Goal: Task Accomplishment & Management: Complete application form

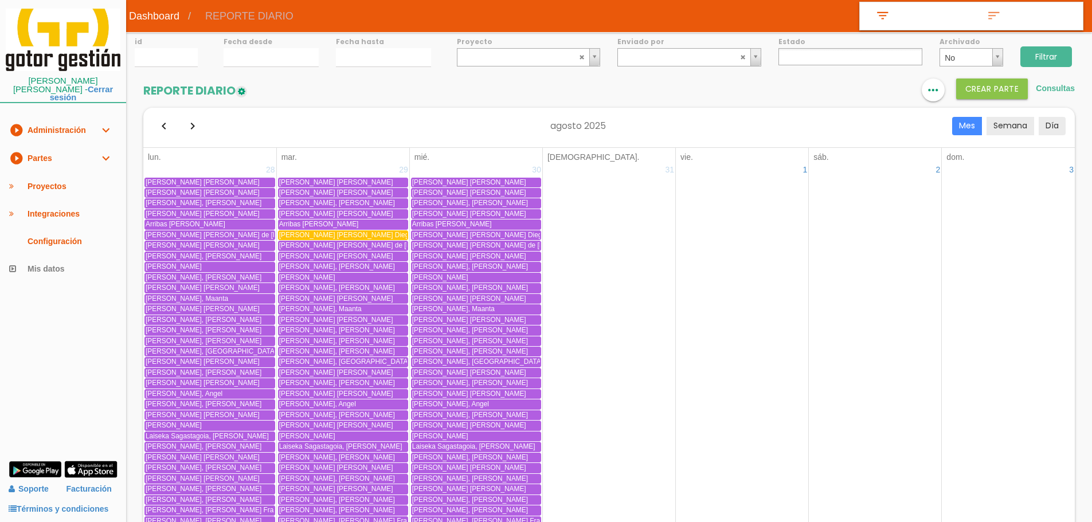
select select
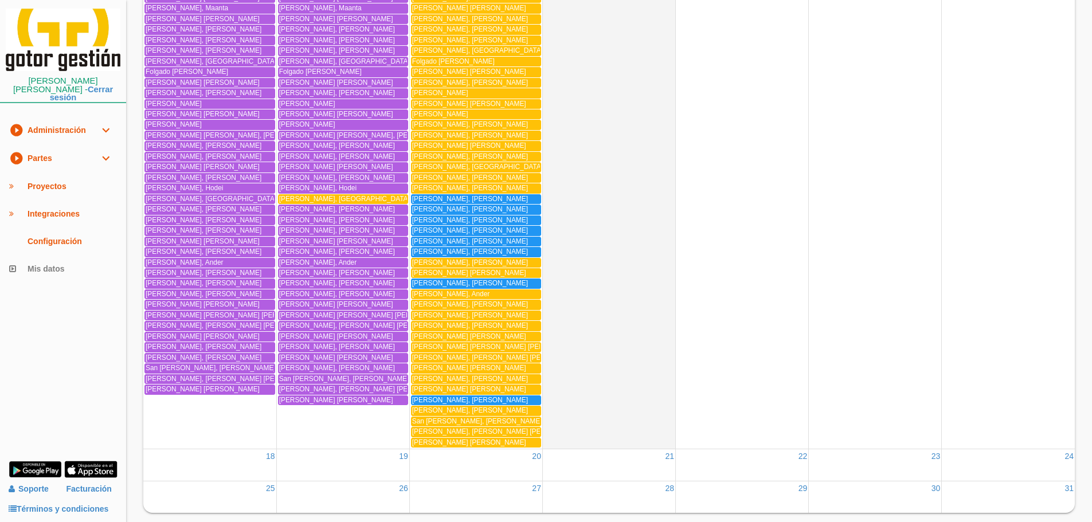
click at [484, 199] on span "Moreno Gonzalez, Alberto" at bounding box center [470, 199] width 116 height 8
click at [432, 208] on span "[PERSON_NAME]" at bounding box center [470, 209] width 116 height 8
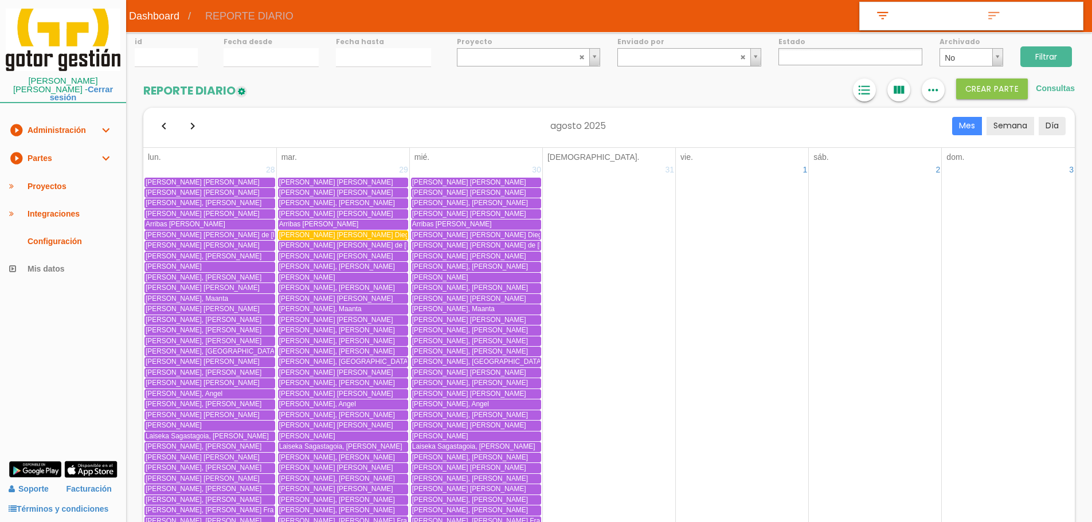
click at [868, 89] on icon "format_list_bulleted" at bounding box center [864, 90] width 15 height 23
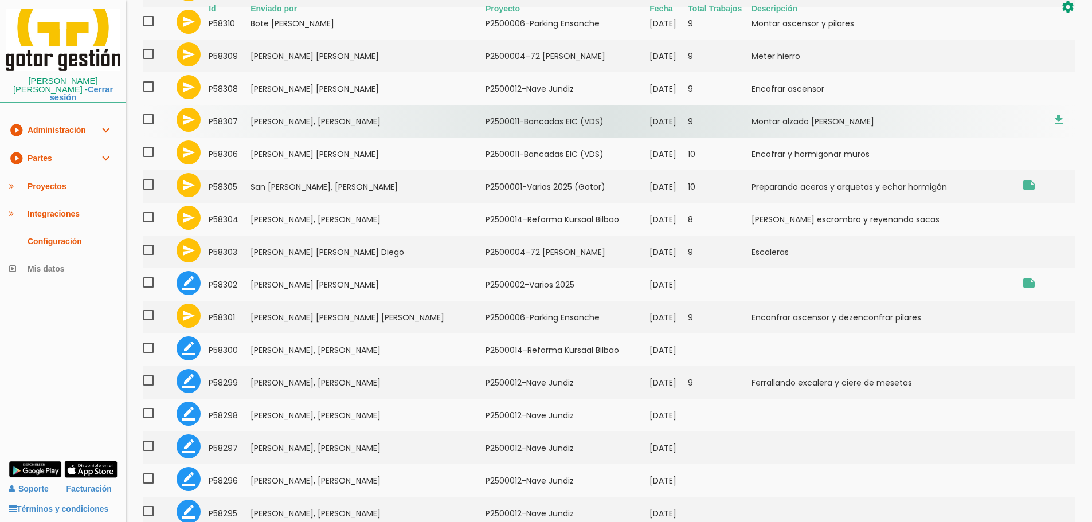
scroll to position [456, 0]
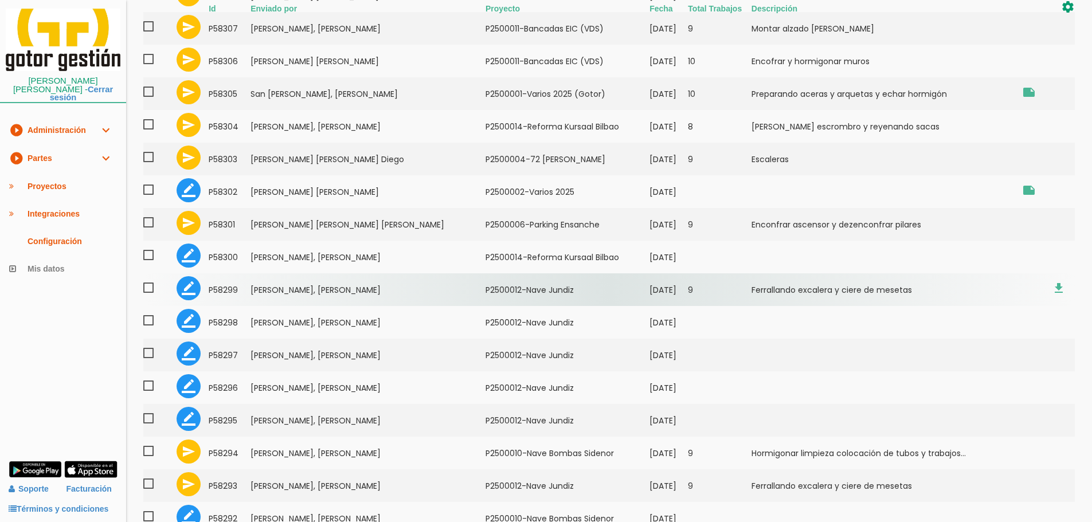
click at [153, 287] on span at bounding box center [153, 288] width 20 height 14
click at [0, 0] on input "checkbox" at bounding box center [0, 0] width 0 height 0
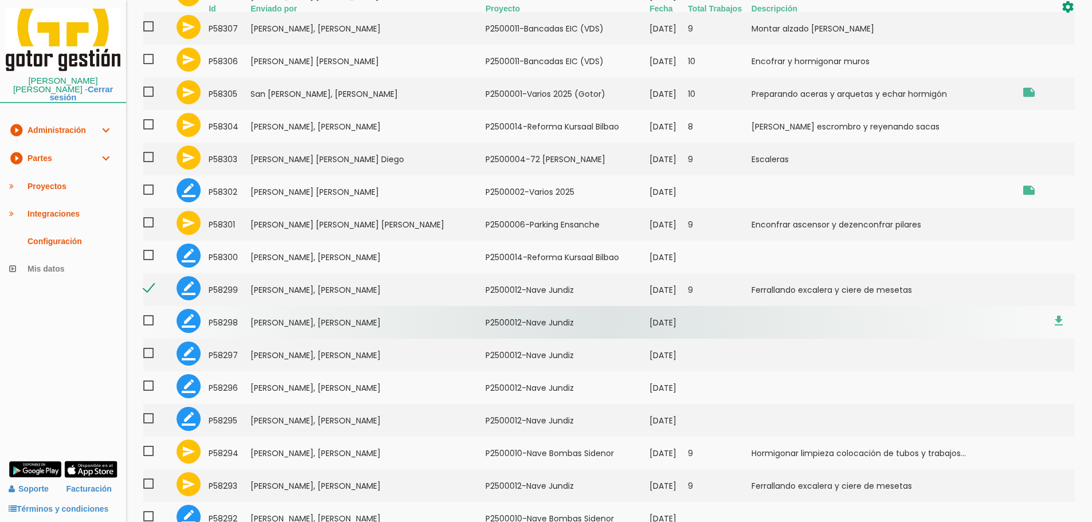
click at [150, 320] on span at bounding box center [153, 321] width 20 height 14
click at [0, 0] on input "checkbox" at bounding box center [0, 0] width 0 height 0
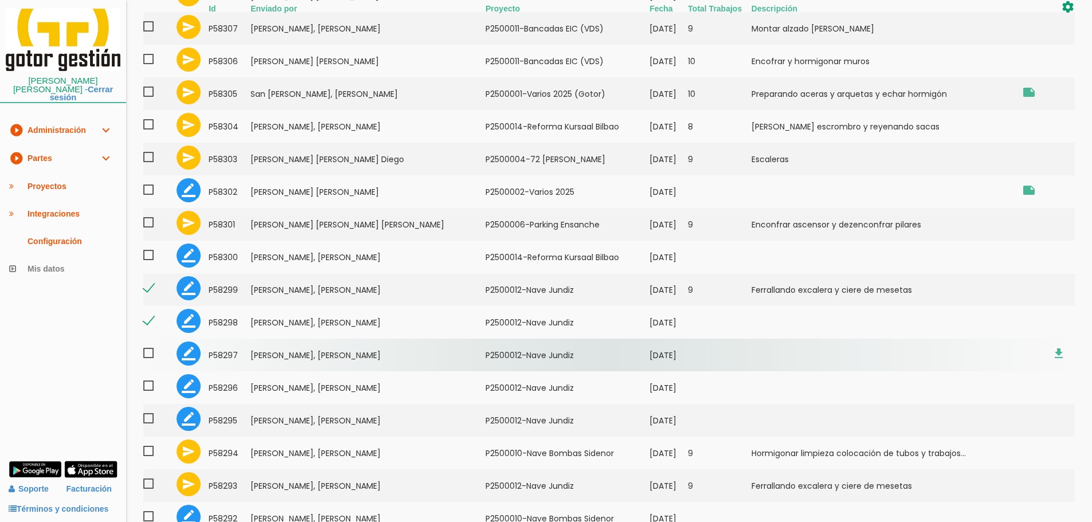
click at [151, 354] on span at bounding box center [153, 353] width 20 height 14
click at [0, 0] on input "checkbox" at bounding box center [0, 0] width 0 height 0
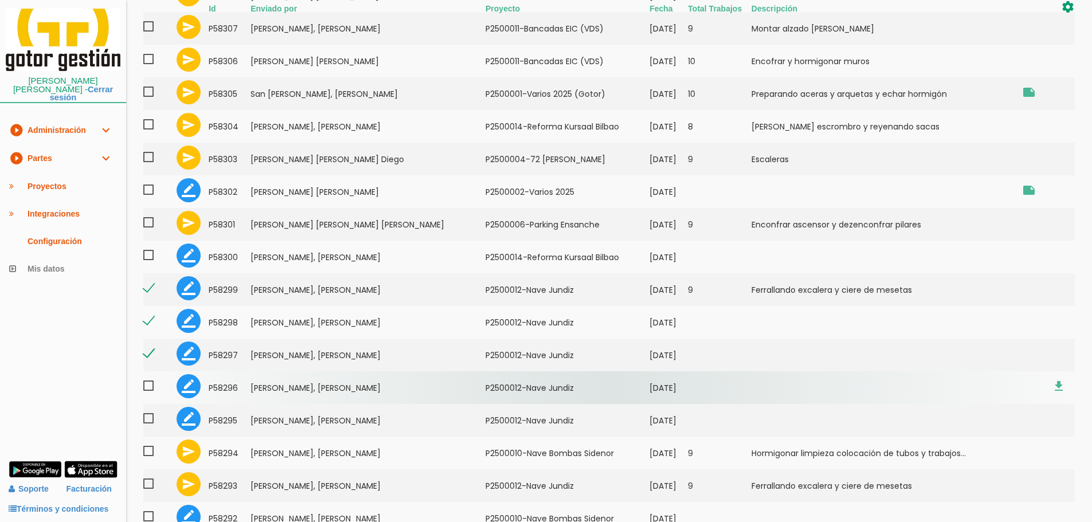
click at [149, 392] on span at bounding box center [153, 386] width 20 height 14
click at [0, 0] on input "checkbox" at bounding box center [0, 0] width 0 height 0
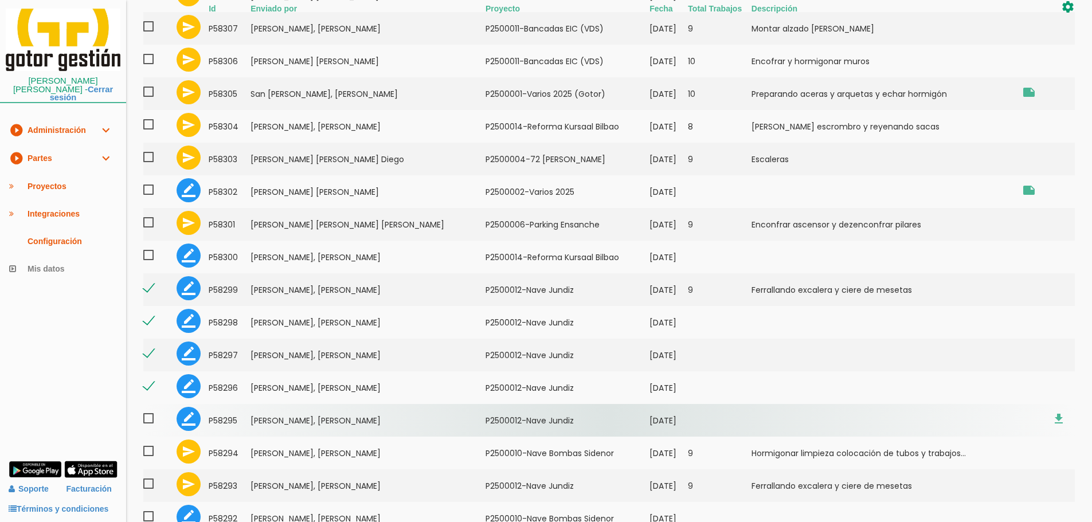
click at [149, 424] on span at bounding box center [153, 419] width 20 height 14
click at [0, 0] on input "checkbox" at bounding box center [0, 0] width 0 height 0
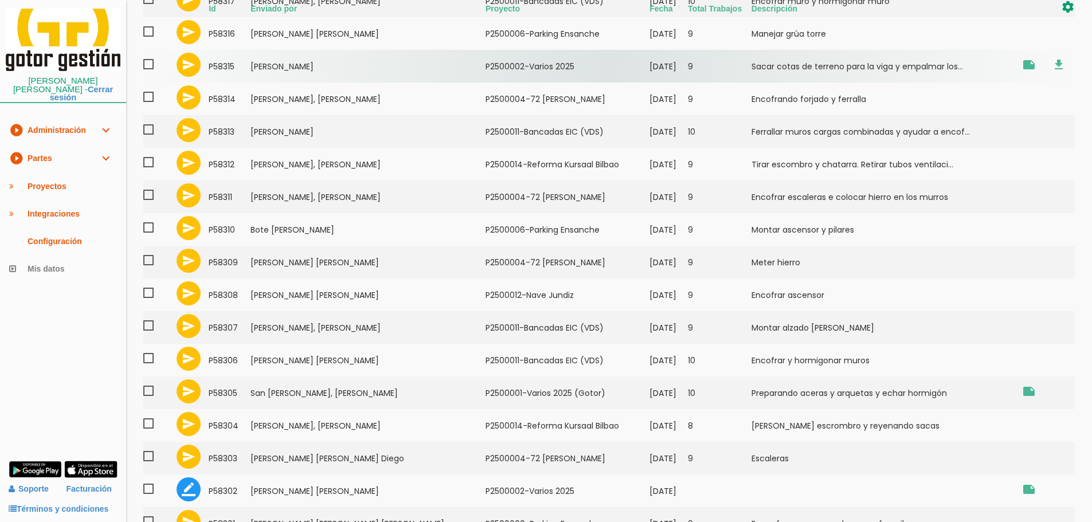
scroll to position [0, 0]
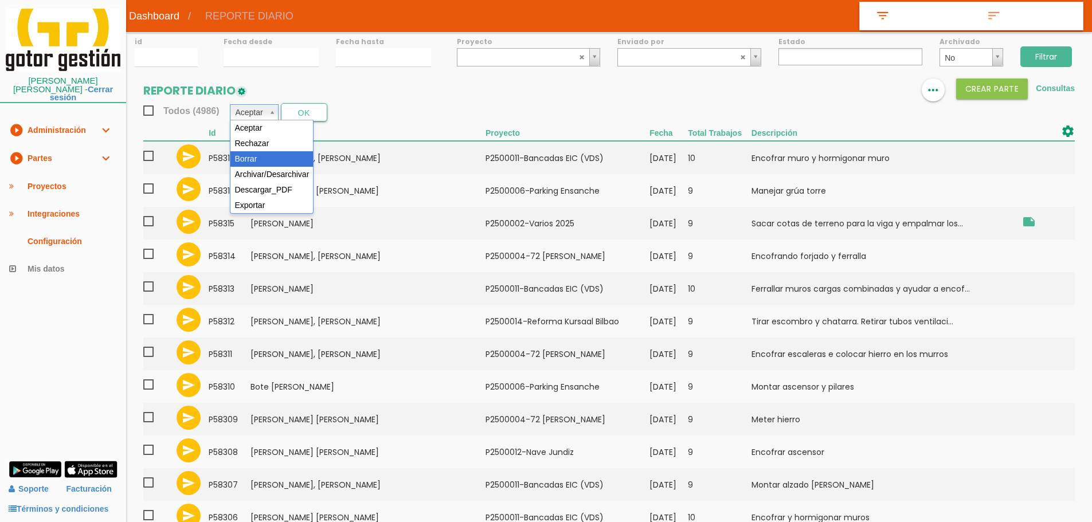
select select "3"
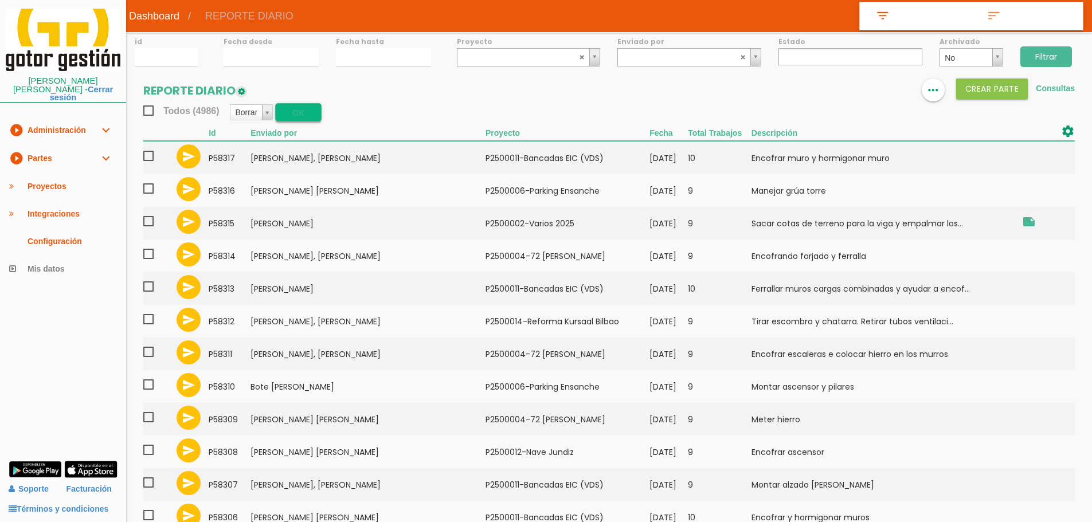
click at [302, 108] on button "OK" at bounding box center [298, 112] width 46 height 18
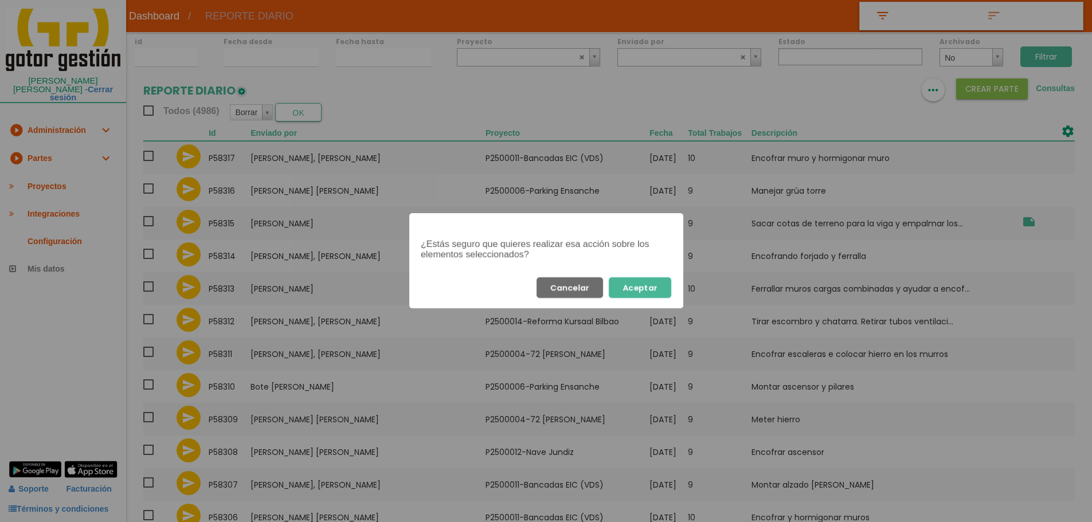
click at [646, 283] on button "Aceptar" at bounding box center [640, 288] width 63 height 21
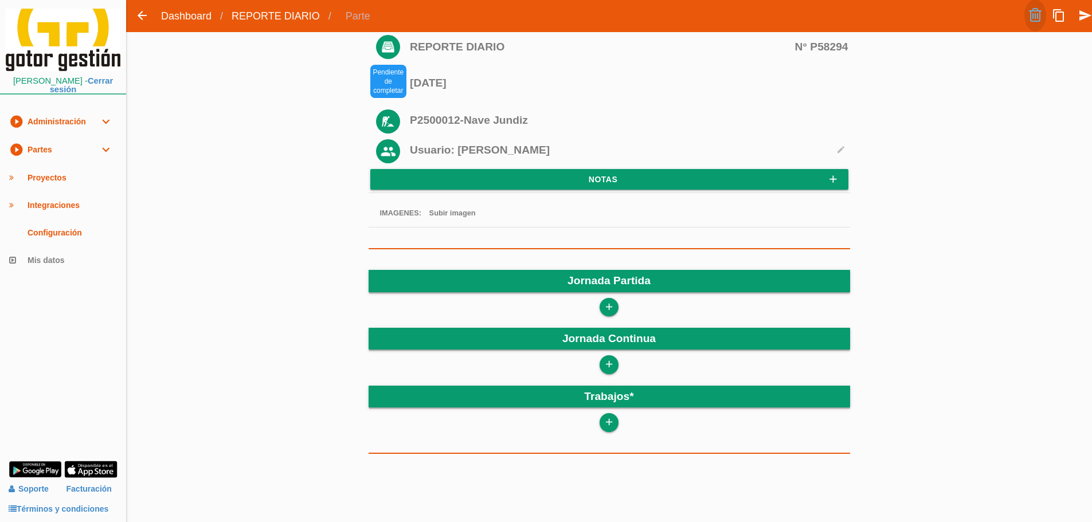
click at [1033, 15] on link at bounding box center [1036, 15] width 22 height 32
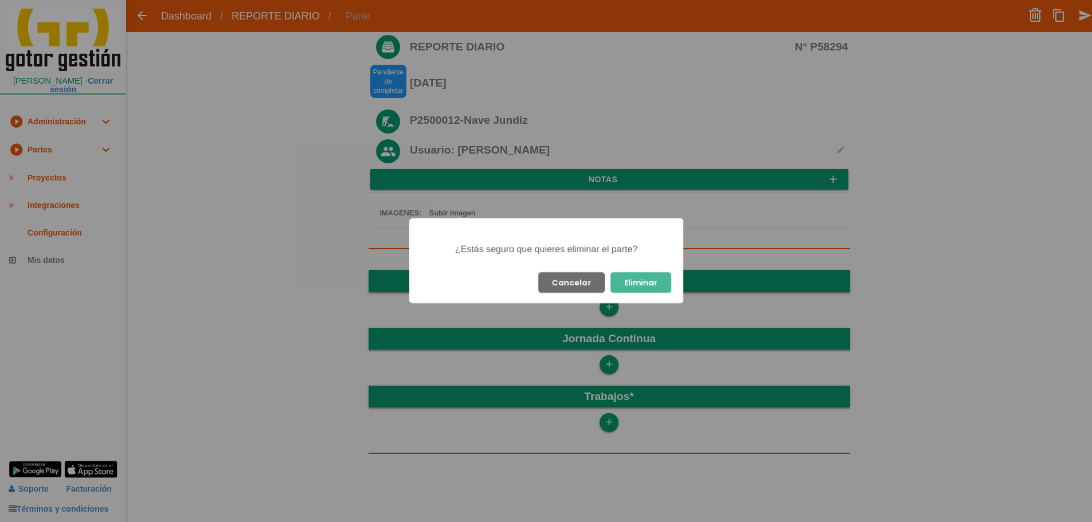
click at [642, 284] on button "Eliminar" at bounding box center [641, 282] width 61 height 21
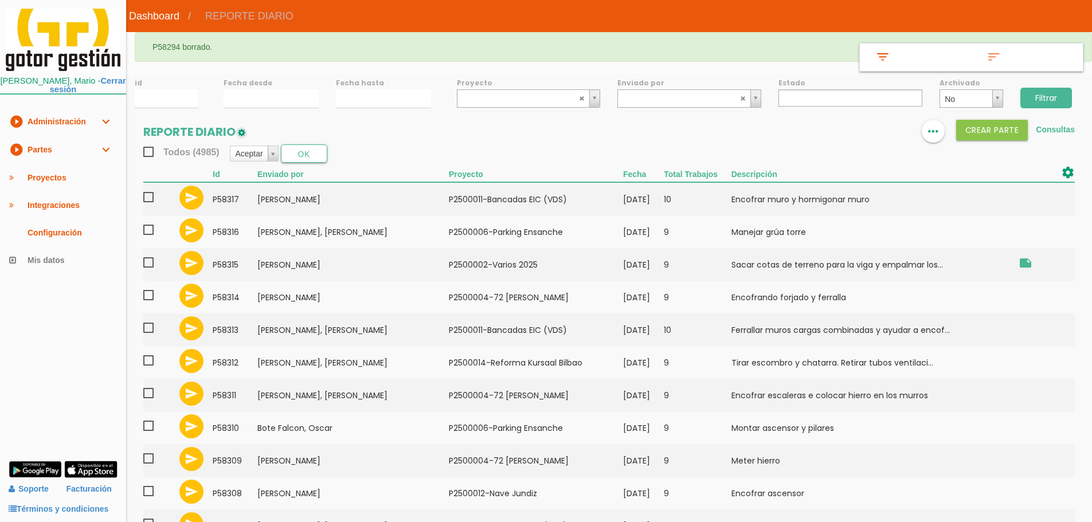
select select
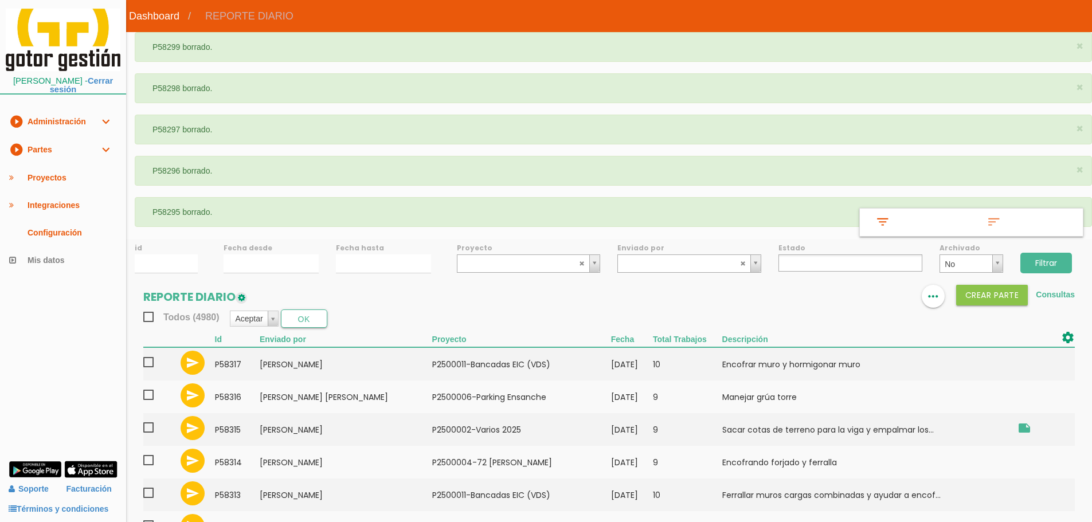
select select
click at [862, 305] on link at bounding box center [864, 296] width 23 height 23
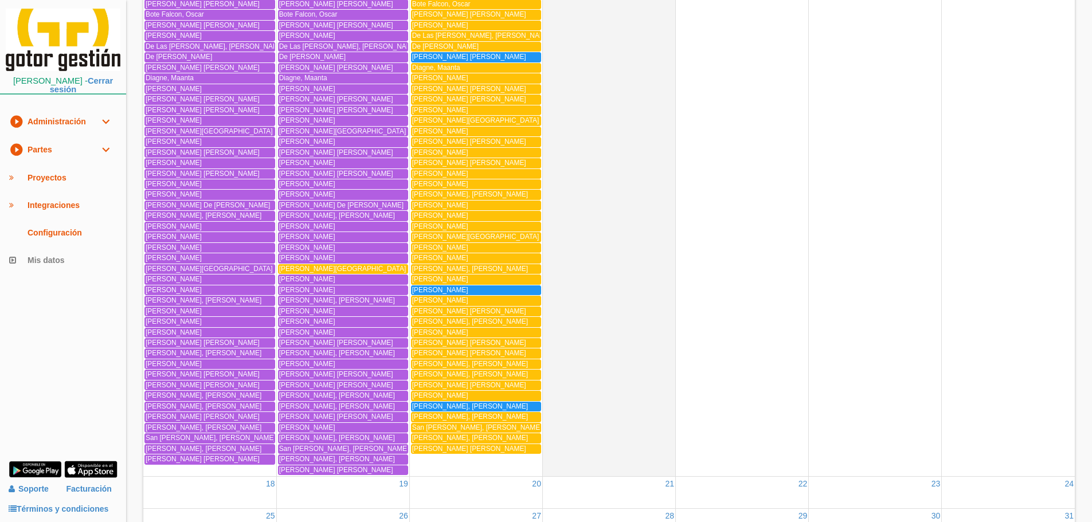
scroll to position [1634, 0]
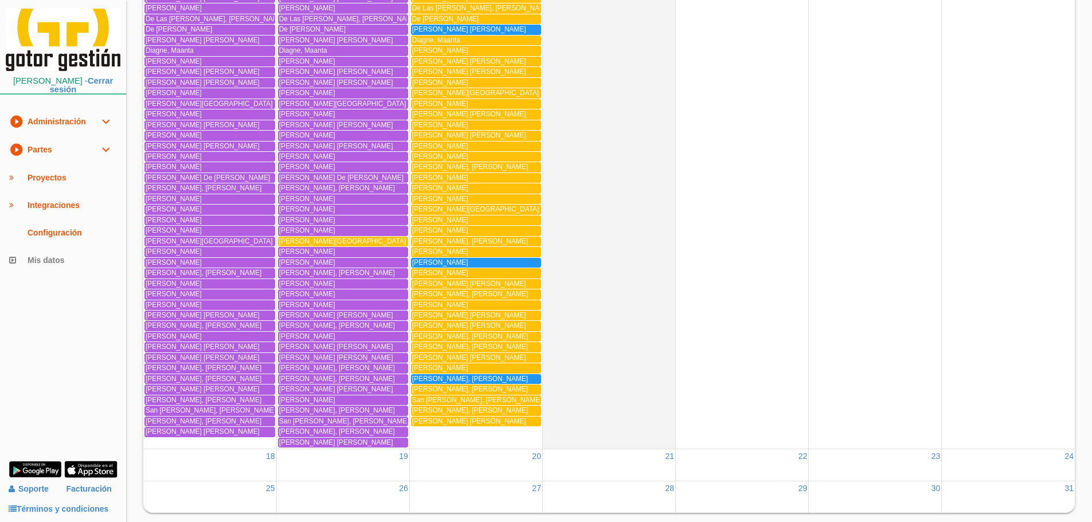
click at [353, 241] on div "Masa Abad, Ibai" at bounding box center [343, 241] width 128 height 9
click at [312, 240] on span "[PERSON_NAME], [GEOGRAPHIC_DATA]" at bounding box center [342, 241] width 127 height 8
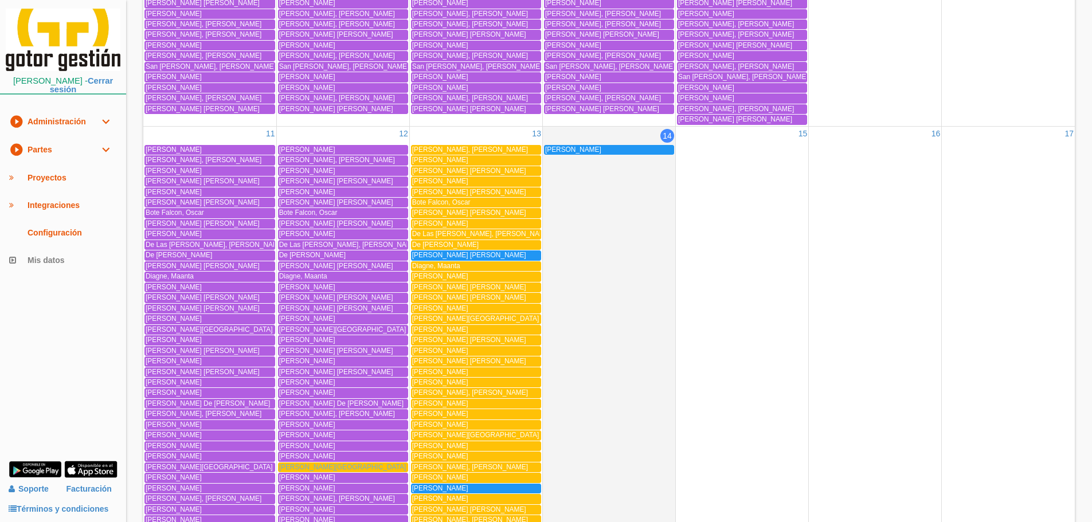
scroll to position [1462, 0]
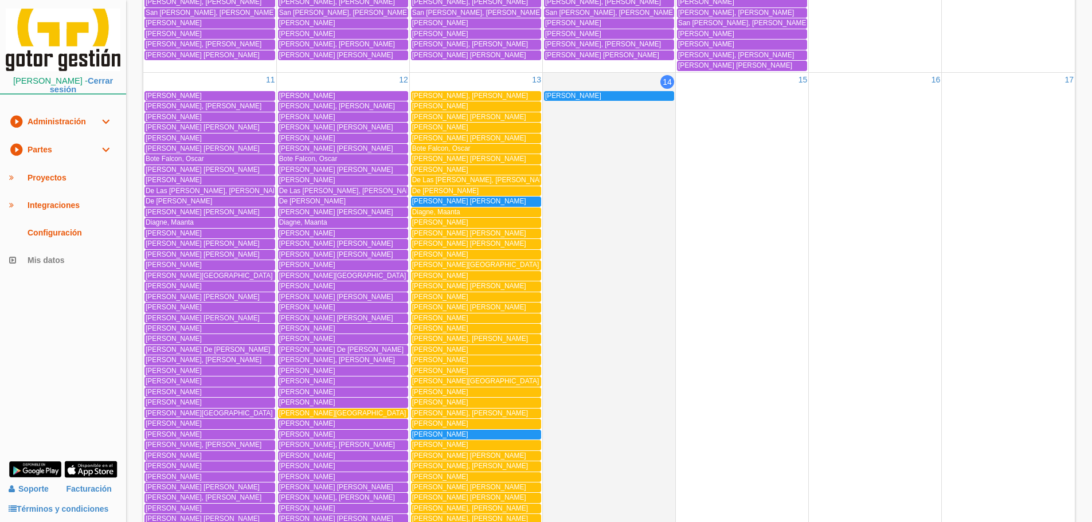
click at [470, 202] on span "[PERSON_NAME] [PERSON_NAME]" at bounding box center [469, 201] width 114 height 8
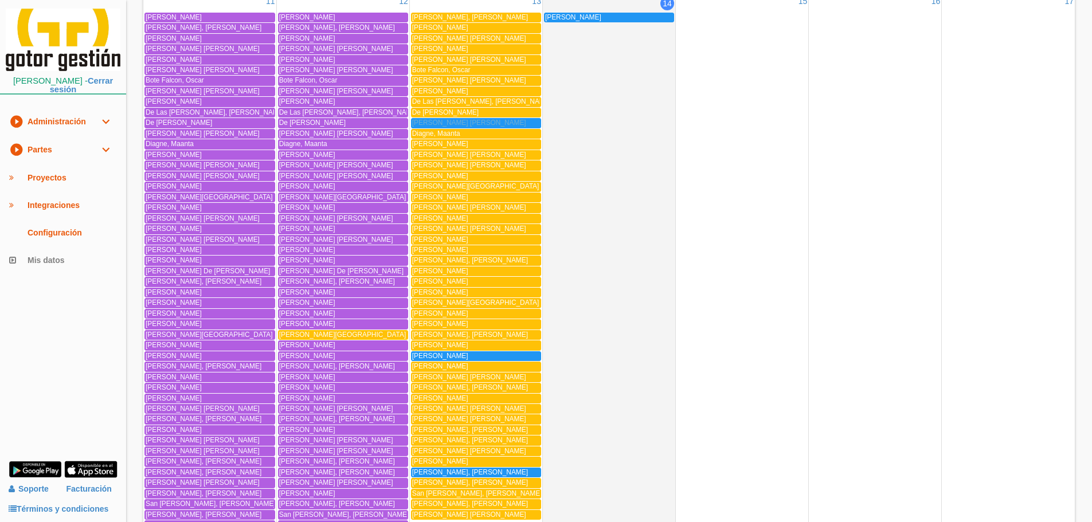
scroll to position [1519, 0]
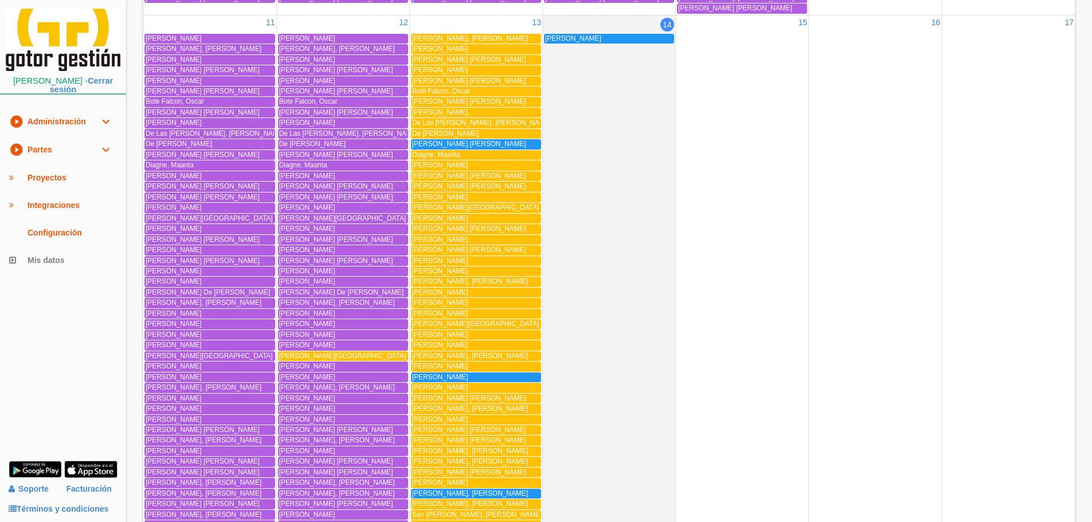
click at [468, 374] on span "[PERSON_NAME], [PERSON_NAME]" at bounding box center [440, 377] width 56 height 8
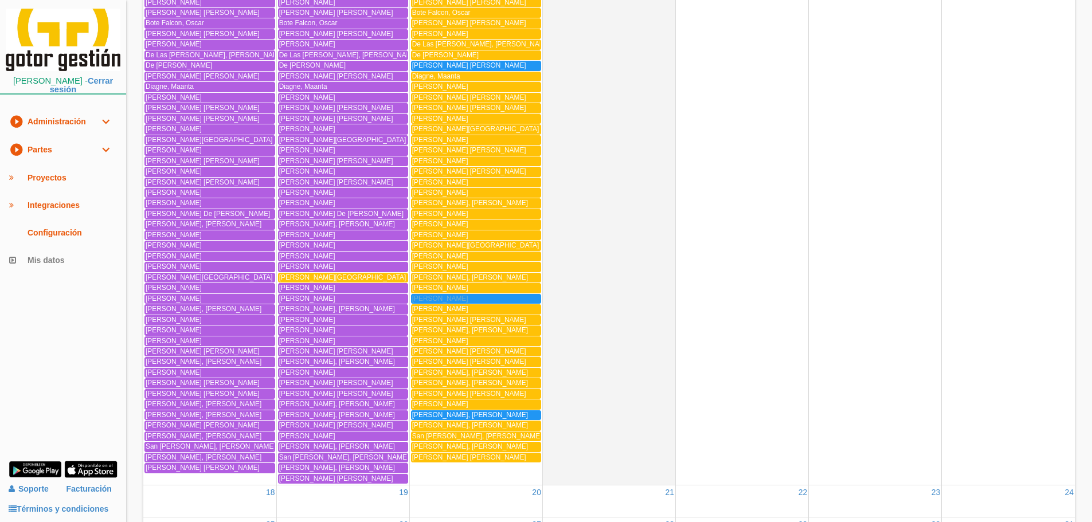
scroll to position [1634, 0]
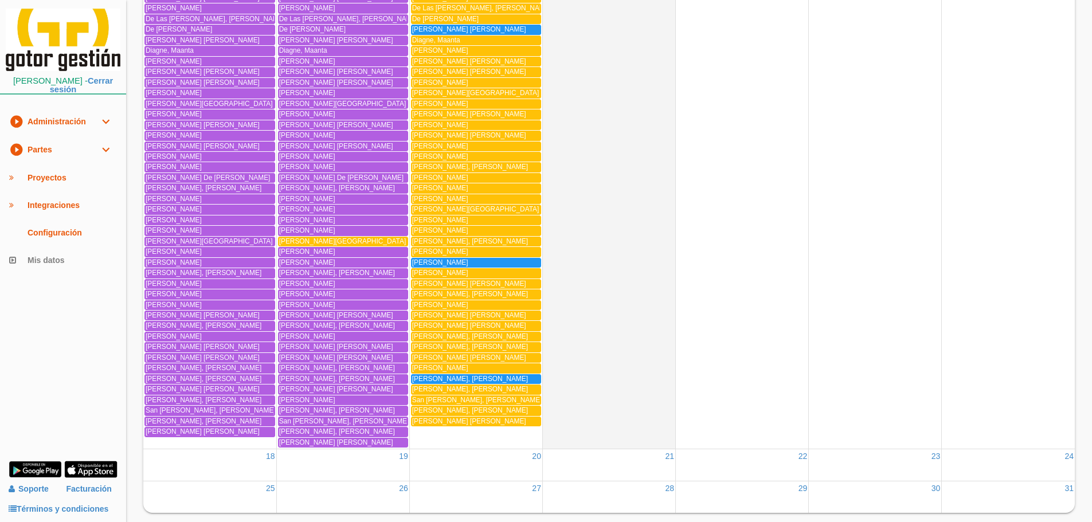
click at [451, 378] on span "Salcedo Rayo, Miguel Angel" at bounding box center [470, 379] width 116 height 8
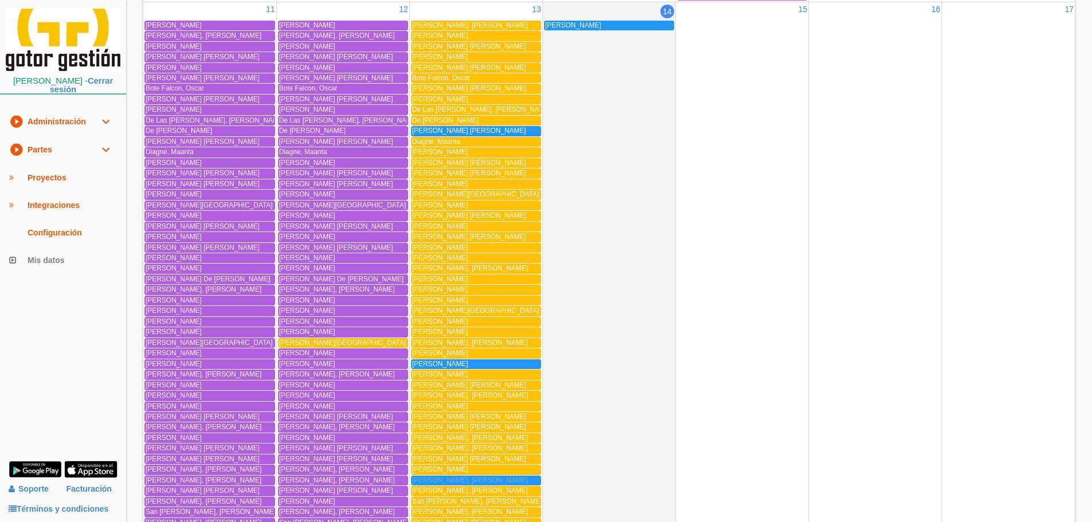
scroll to position [1347, 0]
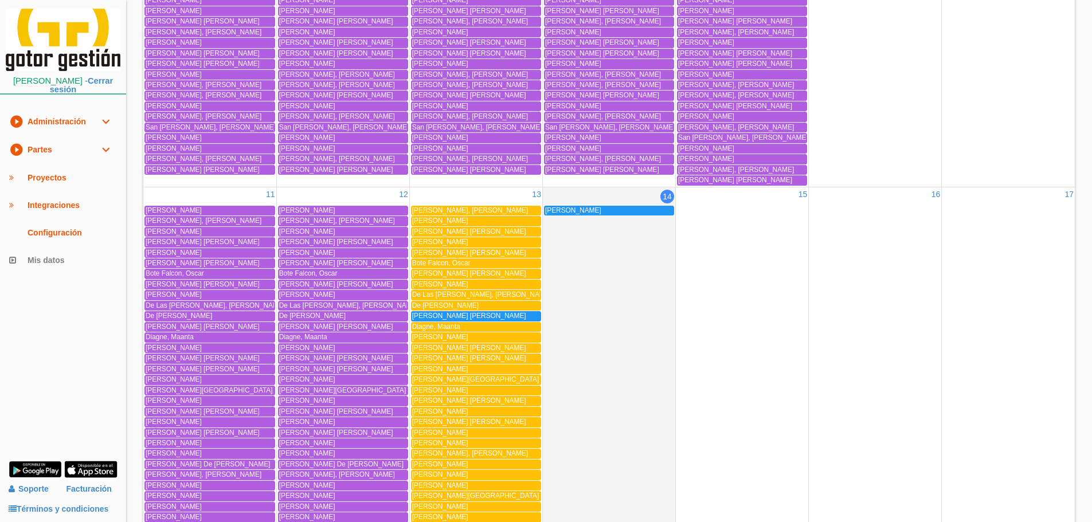
drag, startPoint x: 83, startPoint y: 155, endPoint x: 84, endPoint y: 163, distance: 8.2
click at [83, 155] on link "play_circle_filled Partes expand_more" at bounding box center [63, 150] width 126 height 28
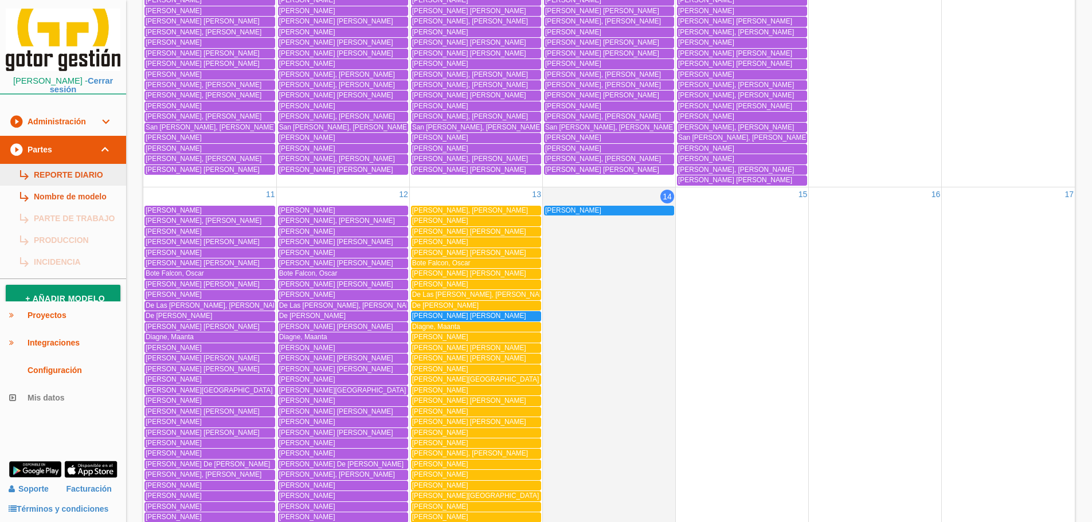
click at [87, 169] on link "subdirectory_arrow_right REPORTE DIARIO" at bounding box center [63, 175] width 126 height 22
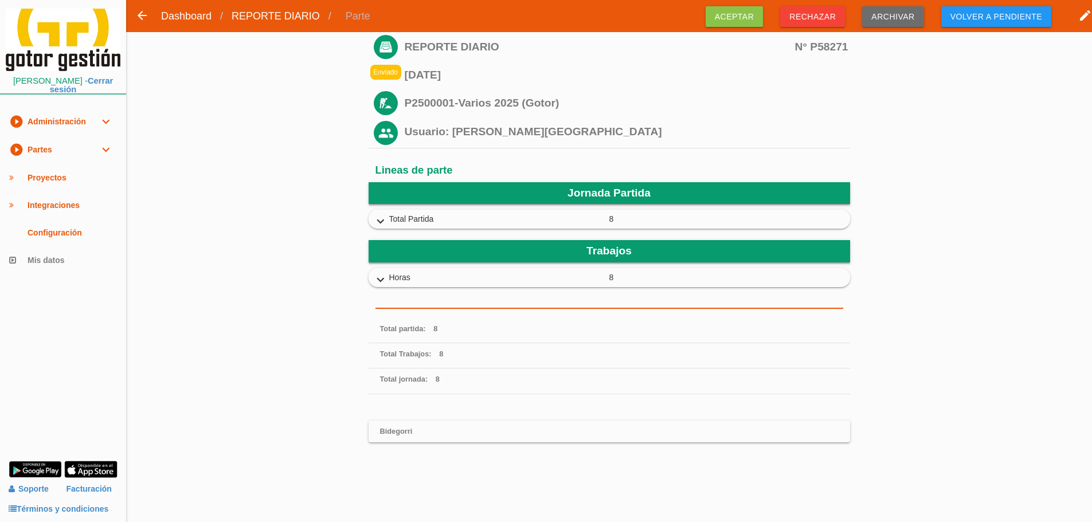
click at [377, 216] on icon "expand_more" at bounding box center [381, 221] width 18 height 15
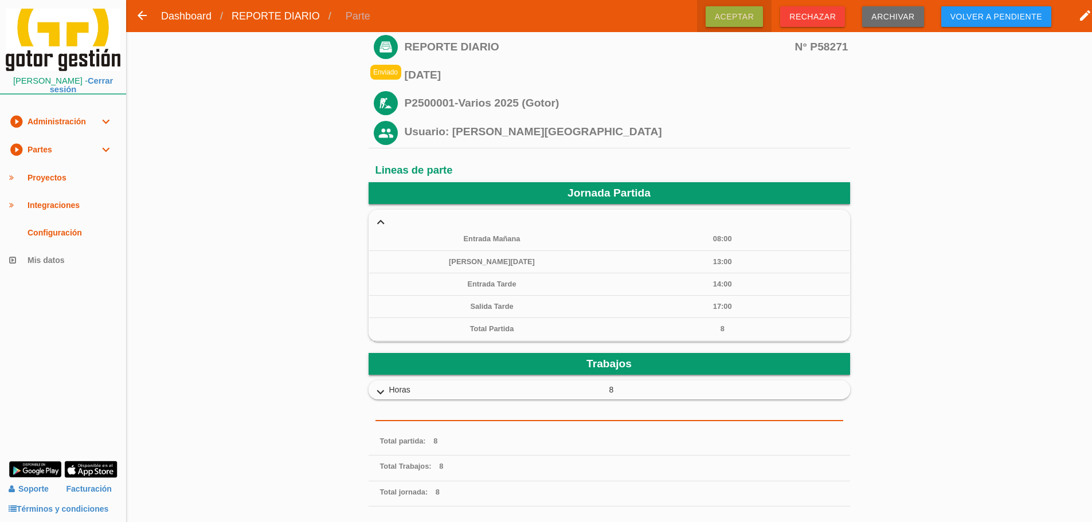
click at [738, 22] on span "Aceptar" at bounding box center [735, 16] width 58 height 21
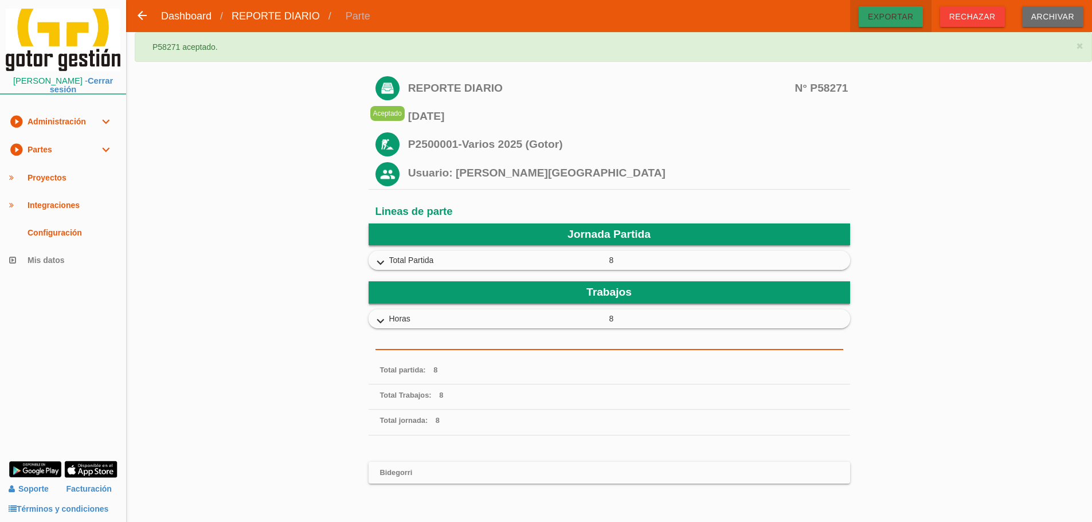
click at [904, 13] on span "Exportar" at bounding box center [891, 16] width 64 height 21
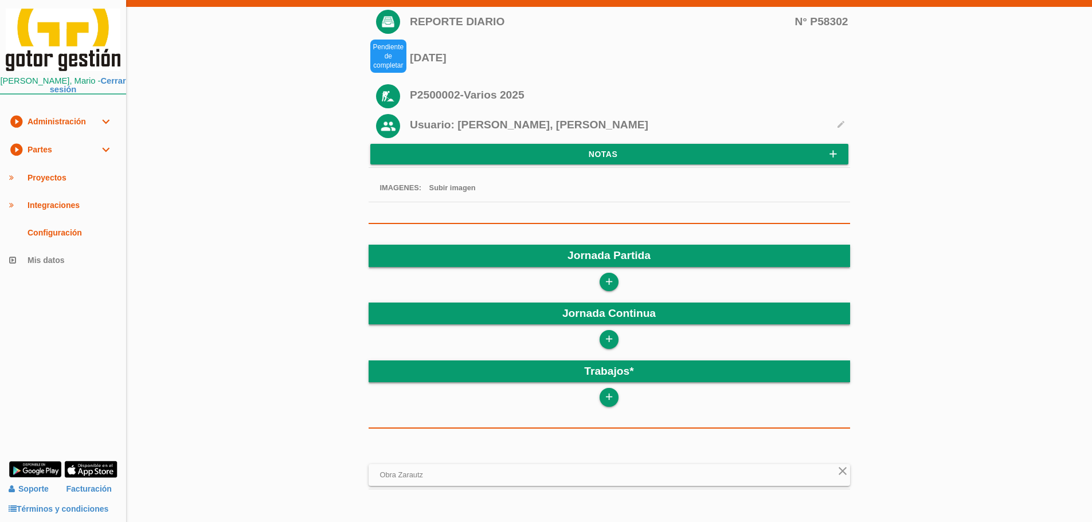
scroll to position [57, 0]
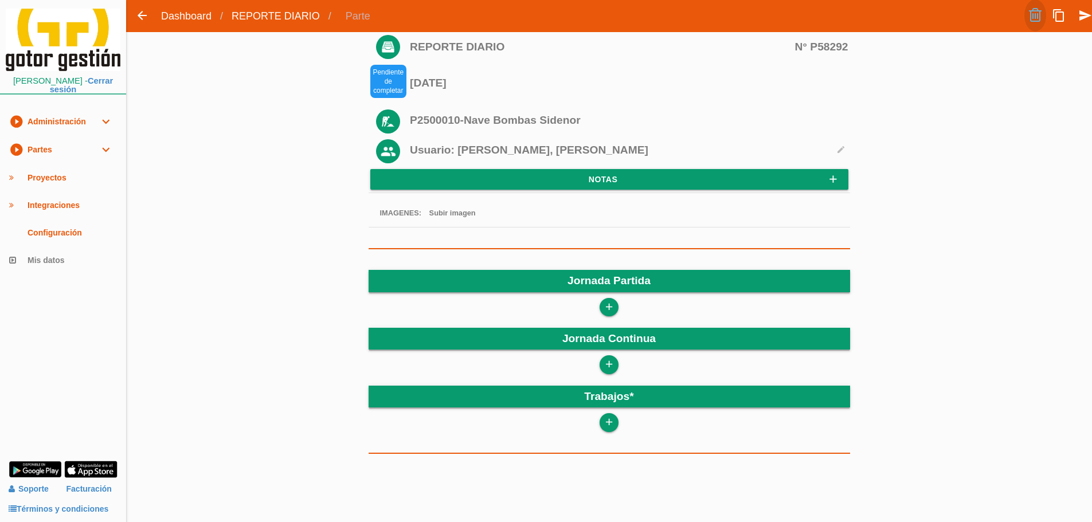
click at [1040, 18] on link at bounding box center [1036, 15] width 22 height 32
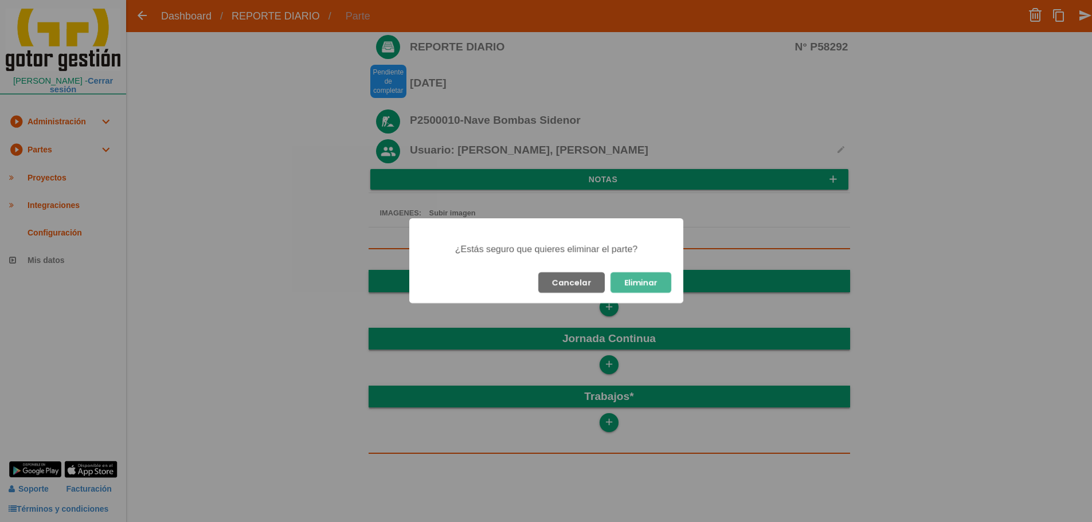
click at [630, 280] on button "Eliminar" at bounding box center [641, 282] width 61 height 21
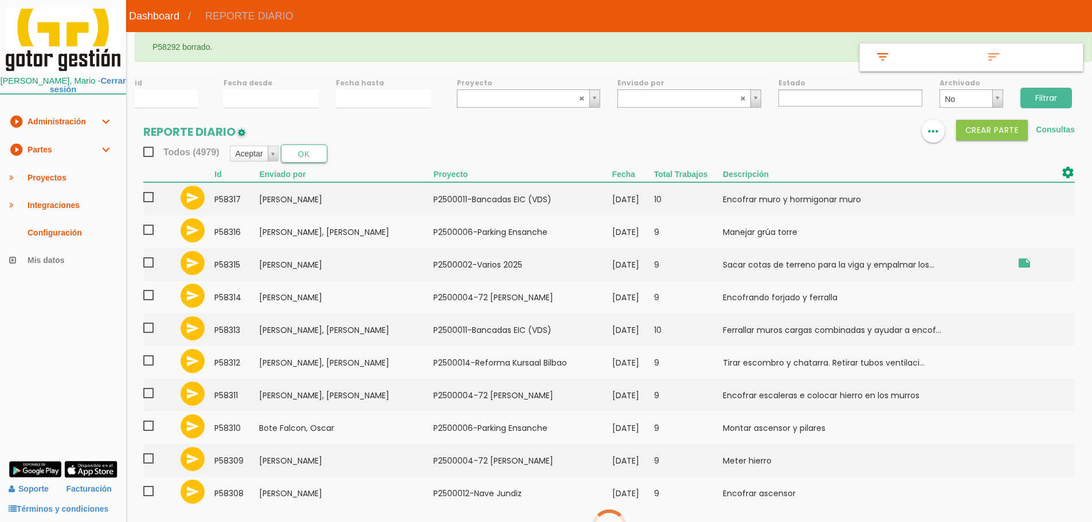
select select
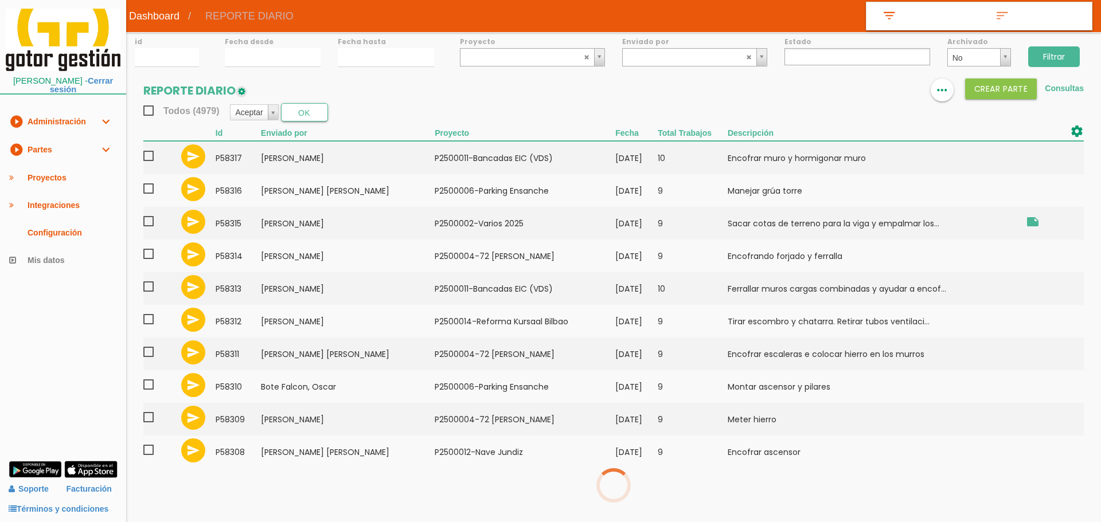
select select
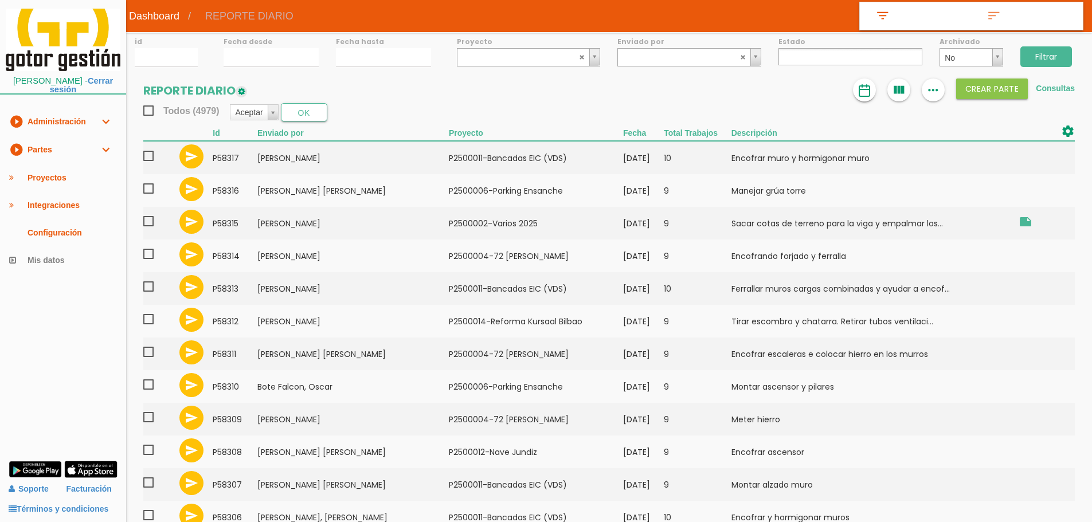
click at [866, 95] on img at bounding box center [865, 91] width 14 height 14
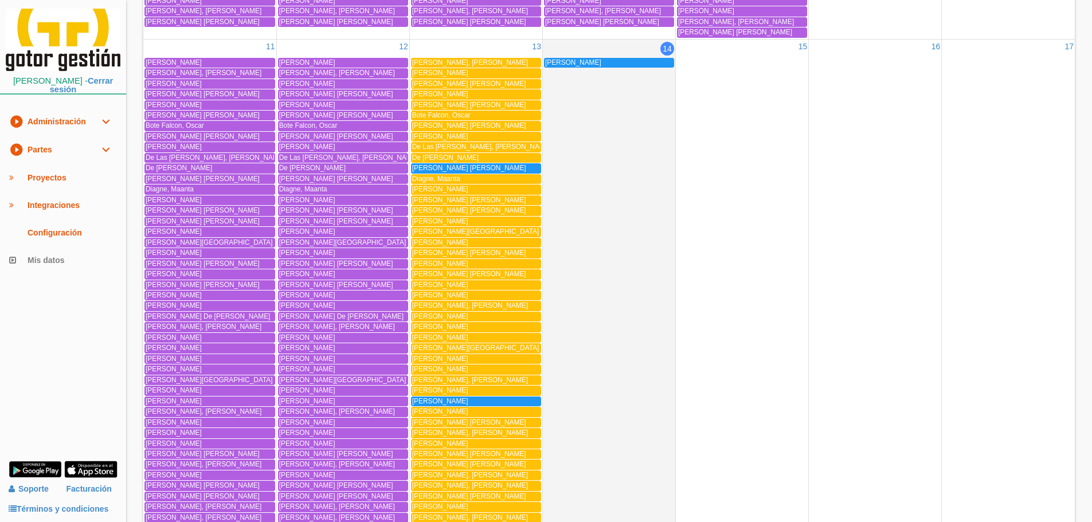
scroll to position [1255, 0]
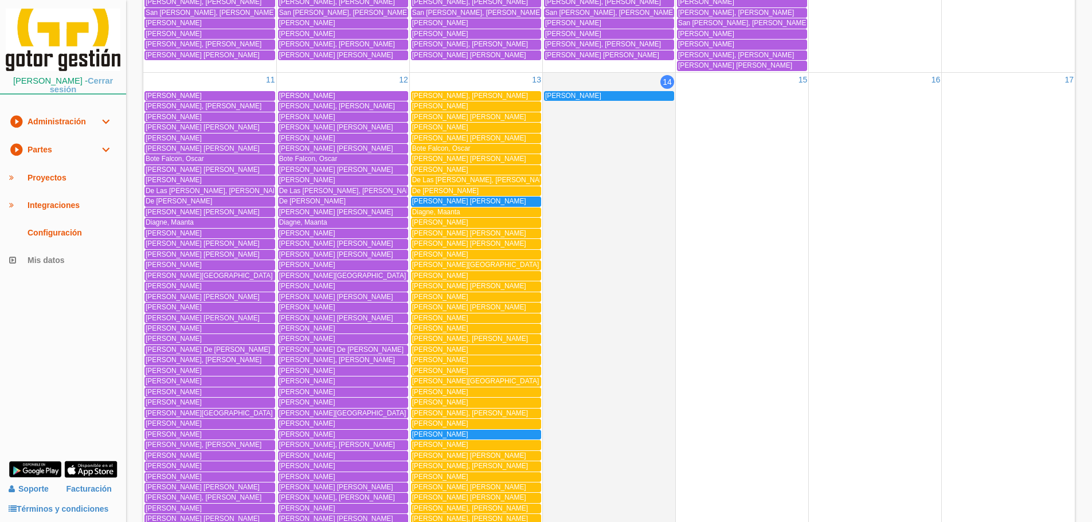
click at [58, 92] on link "Cerrar sesión" at bounding box center [81, 85] width 63 height 18
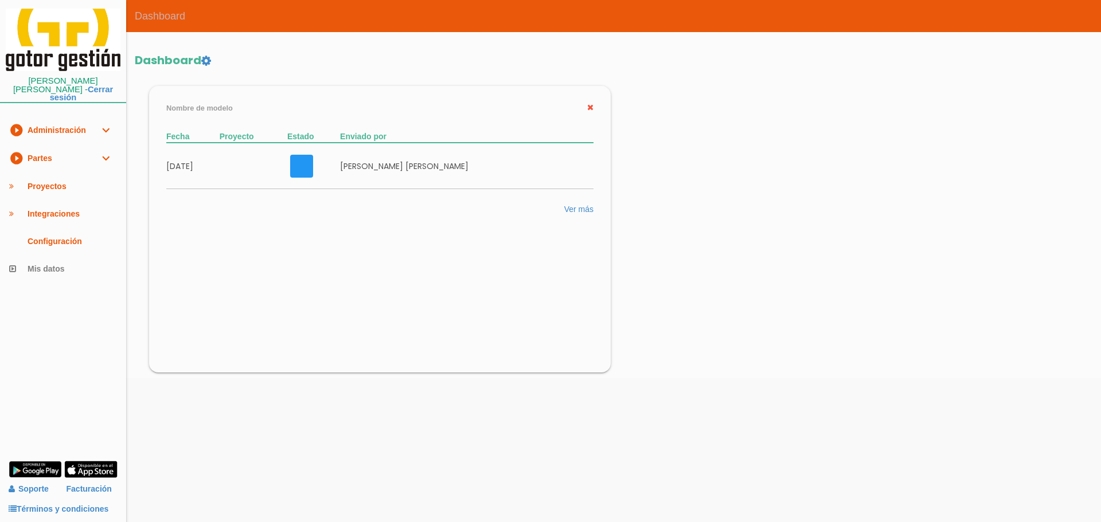
click at [36, 154] on link "play_circle_filled Partes expand_more" at bounding box center [63, 159] width 126 height 28
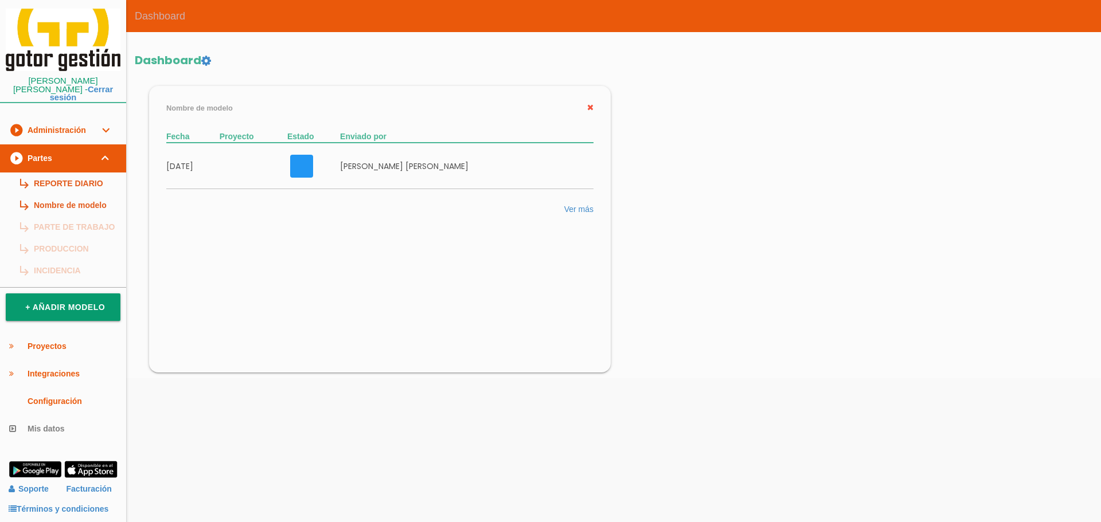
click at [42, 173] on link "subdirectory_arrow_right REPORTE DIARIO" at bounding box center [63, 184] width 126 height 22
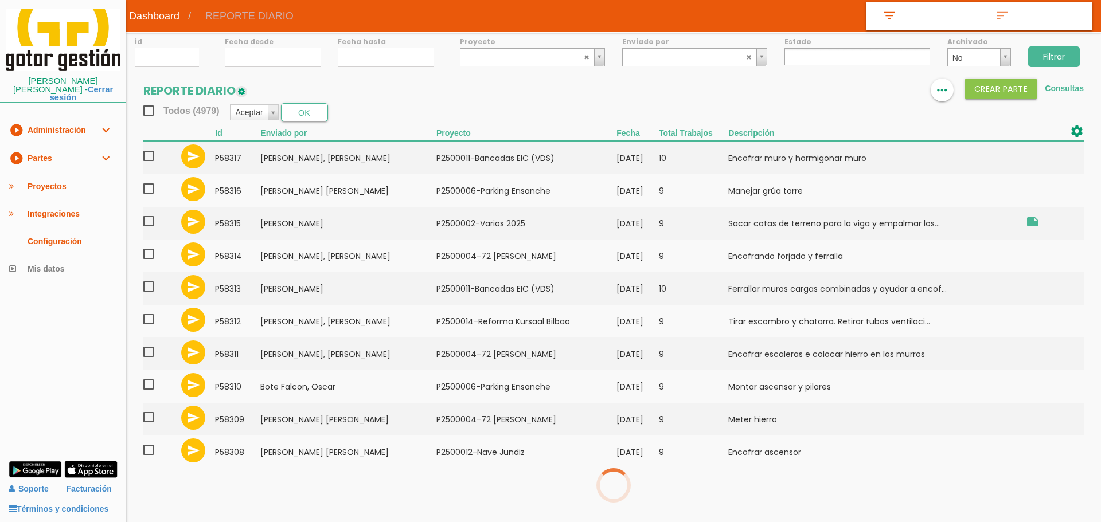
select select
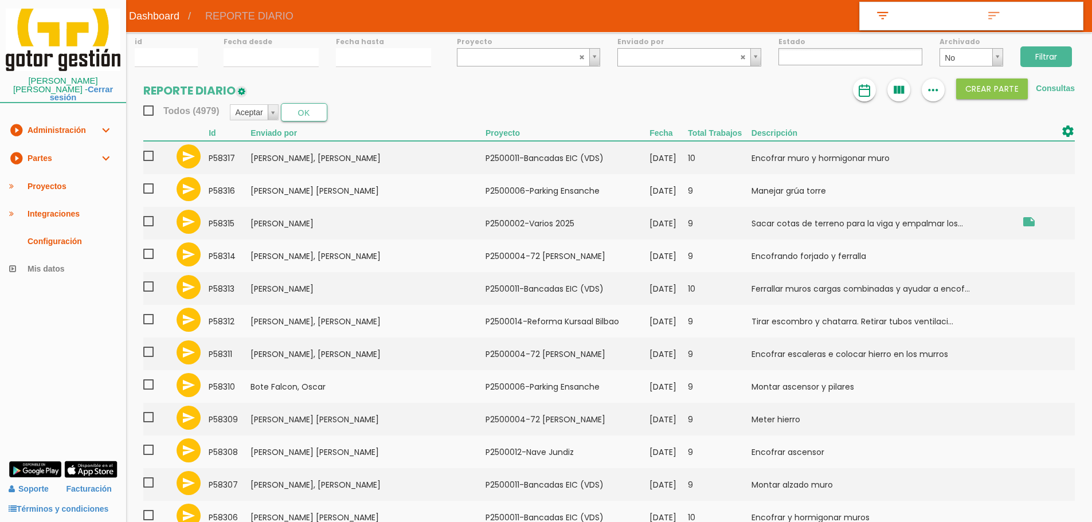
click at [853, 88] on div "format_list_bulleted view_column more_horiz Crear PARTE Consultas" at bounding box center [964, 90] width 222 height 23
click at [853, 88] on link at bounding box center [864, 90] width 23 height 23
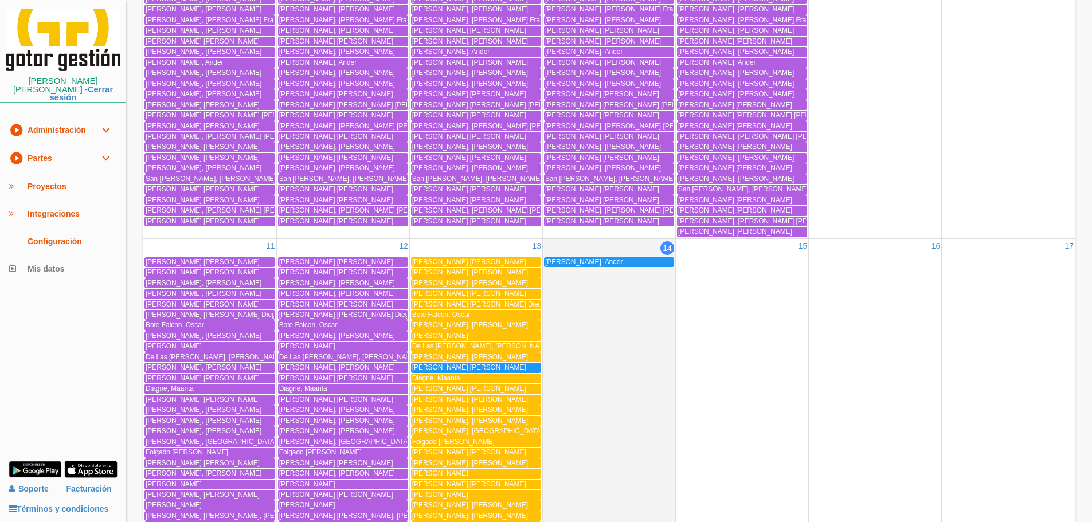
scroll to position [1204, 0]
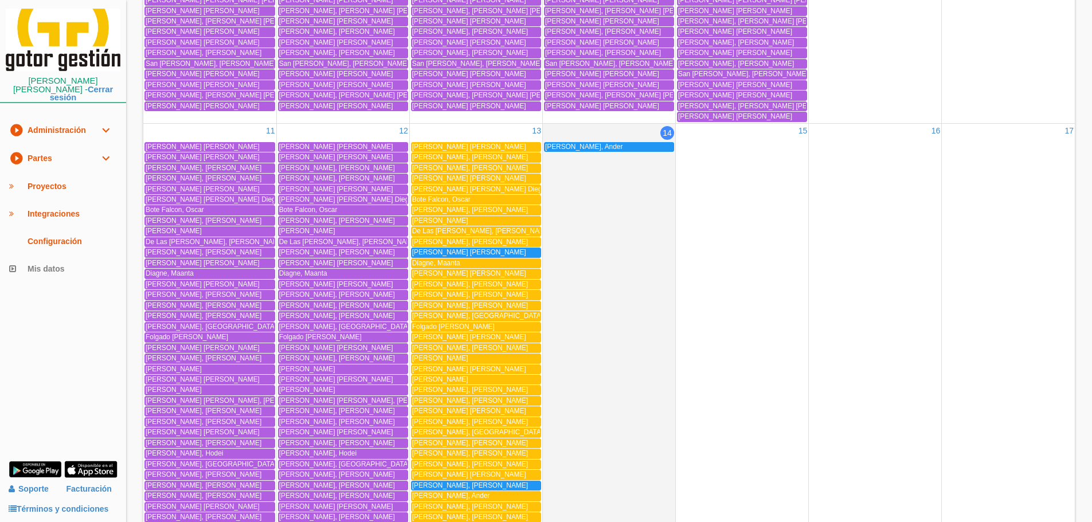
click at [446, 315] on span "[PERSON_NAME], [GEOGRAPHIC_DATA]" at bounding box center [477, 316] width 131 height 8
drag, startPoint x: 65, startPoint y: 84, endPoint x: 71, endPoint y: 91, distance: 9.0
click at [65, 85] on link "Cerrar sesión" at bounding box center [81, 94] width 63 height 18
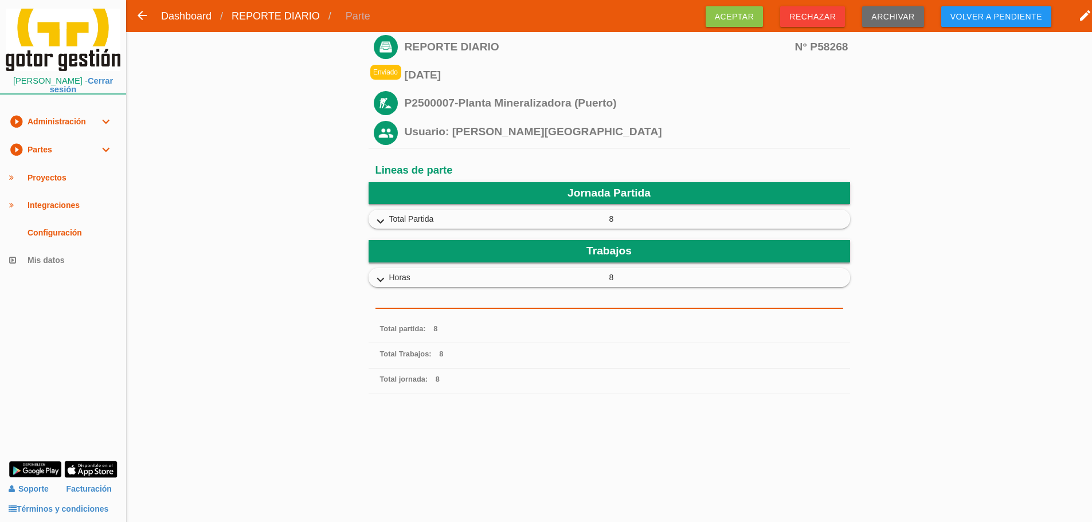
click at [383, 275] on icon "expand_more" at bounding box center [381, 280] width 18 height 15
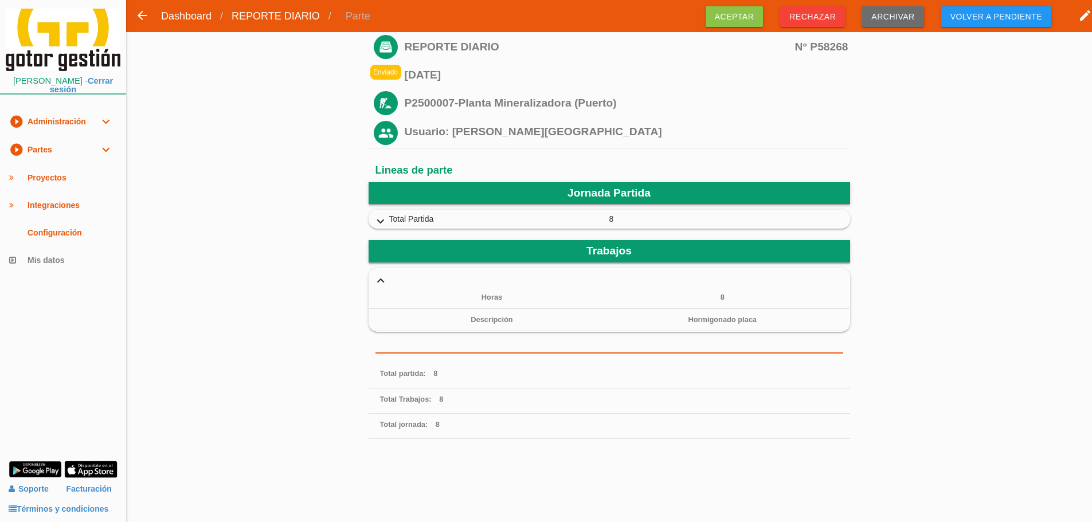
click at [381, 222] on icon "expand_more" at bounding box center [381, 221] width 18 height 15
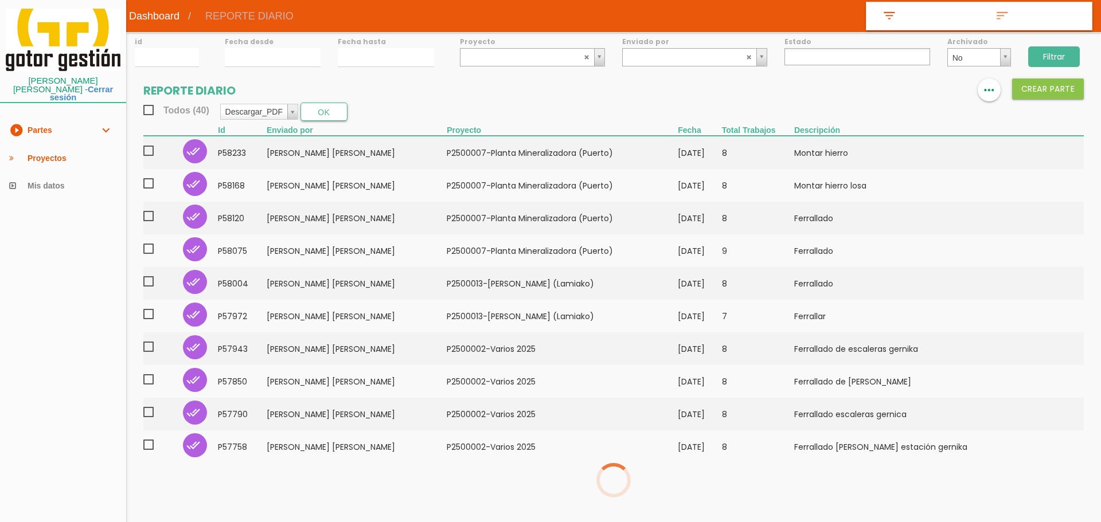
select select
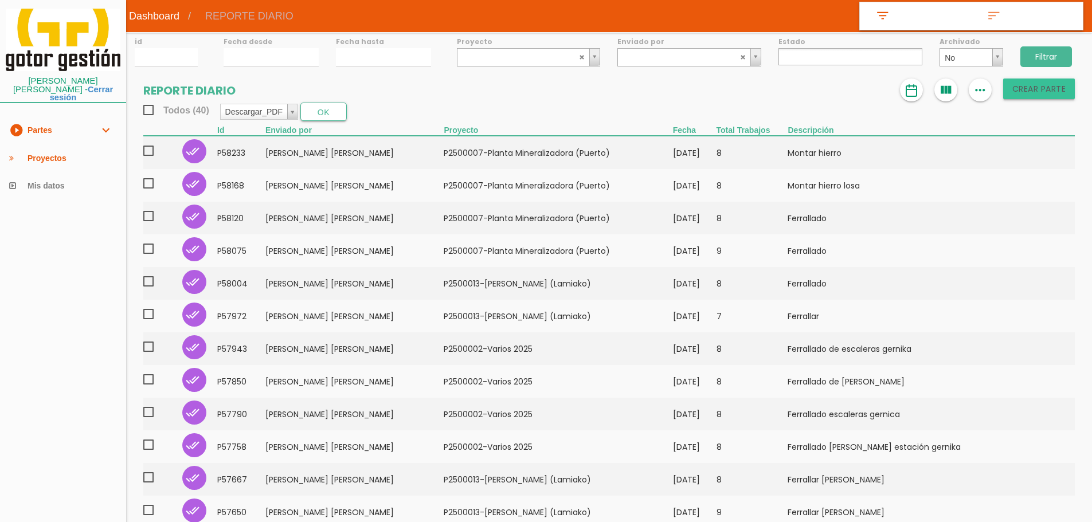
click at [1008, 95] on button "Crear PARTE" at bounding box center [1040, 89] width 72 height 21
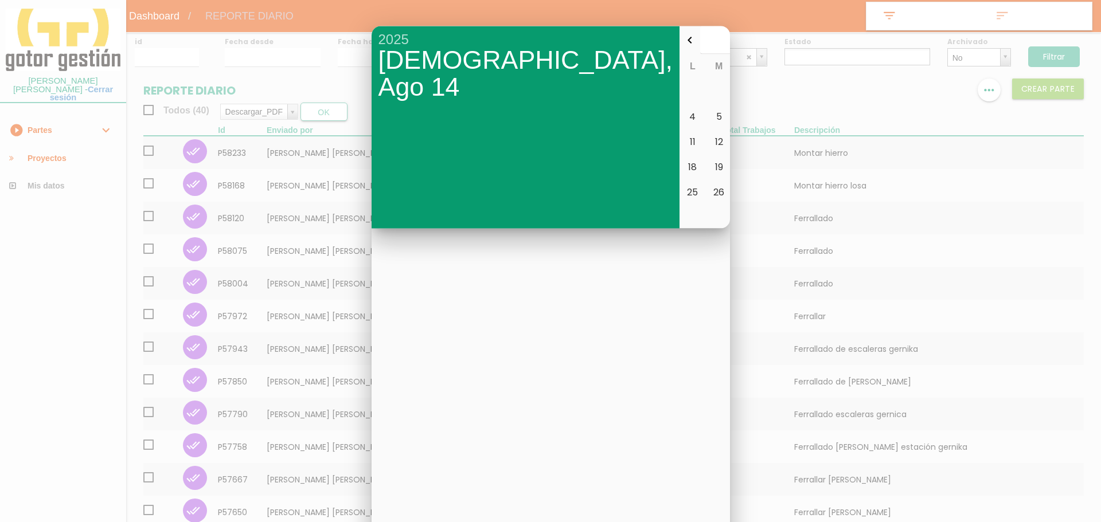
click at [732, 138] on button "13" at bounding box center [745, 141] width 26 height 25
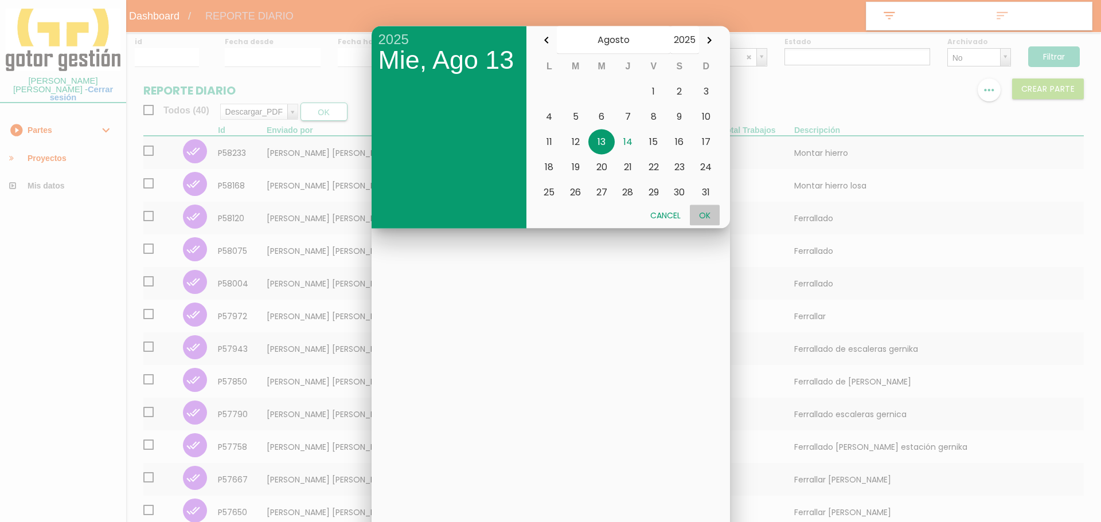
click at [714, 216] on button "Ok" at bounding box center [705, 215] width 30 height 21
type input "2025-08-13"
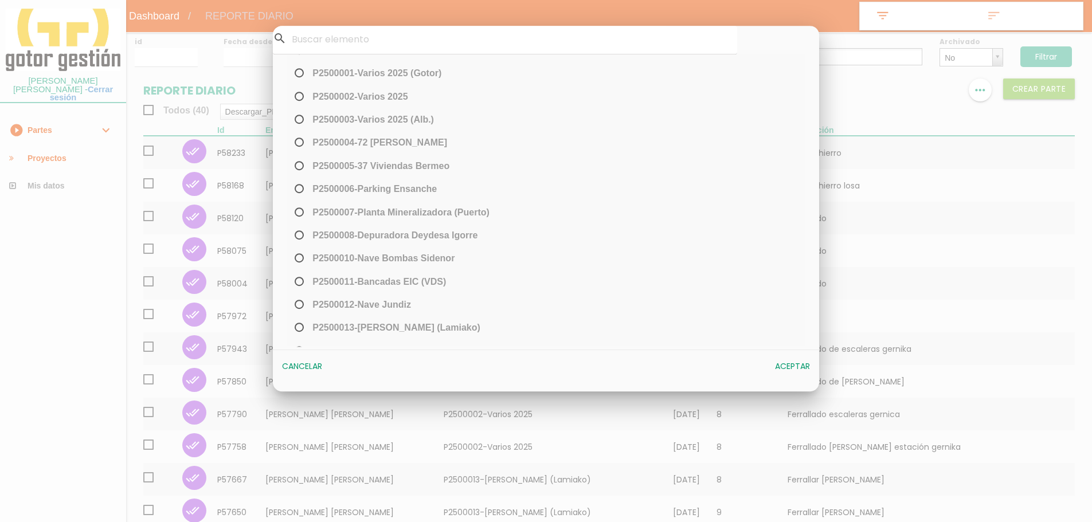
scroll to position [64, 0]
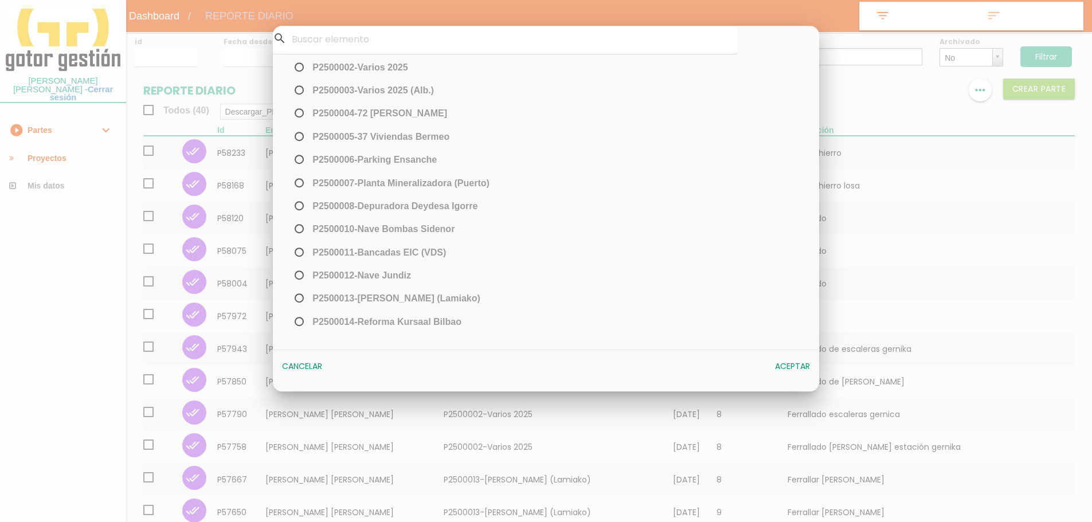
click at [416, 185] on span "﻿P2500007-Planta Mineralizadora ([GEOGRAPHIC_DATA])" at bounding box center [390, 183] width 197 height 14
click at [300, 185] on input "﻿P2500007-Planta Mineralizadora ([GEOGRAPHIC_DATA])" at bounding box center [295, 187] width 7 height 18
radio input "true"
click at [797, 360] on button "Aceptar" at bounding box center [793, 367] width 46 height 21
select select "89"
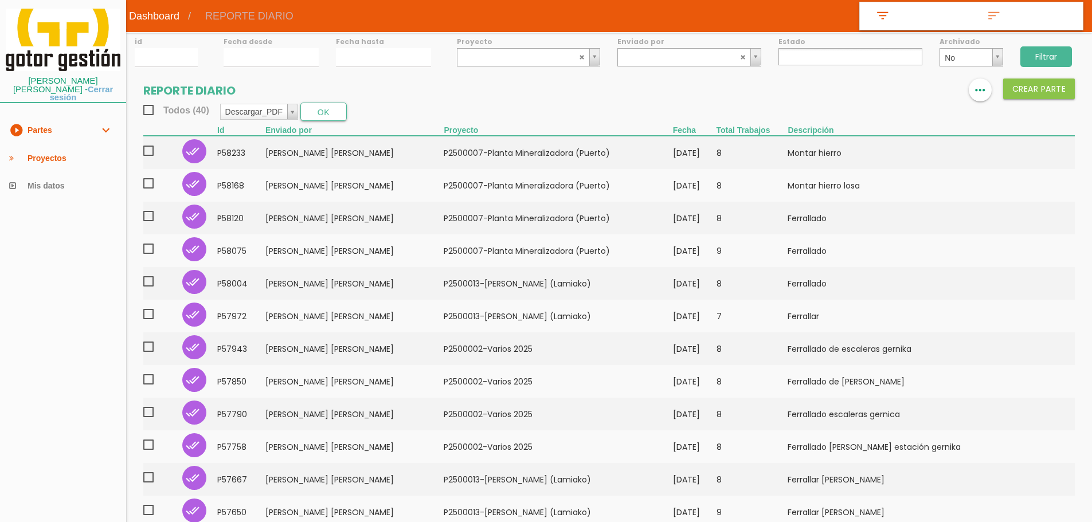
click at [73, 87] on link "Cerrar sesión" at bounding box center [81, 94] width 63 height 18
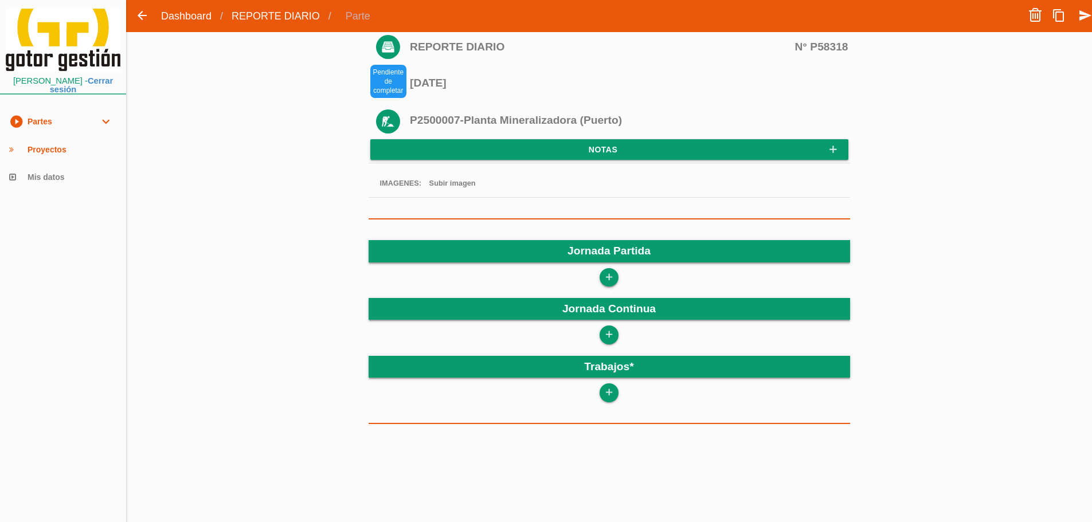
click at [613, 278] on icon "add" at bounding box center [609, 277] width 11 height 18
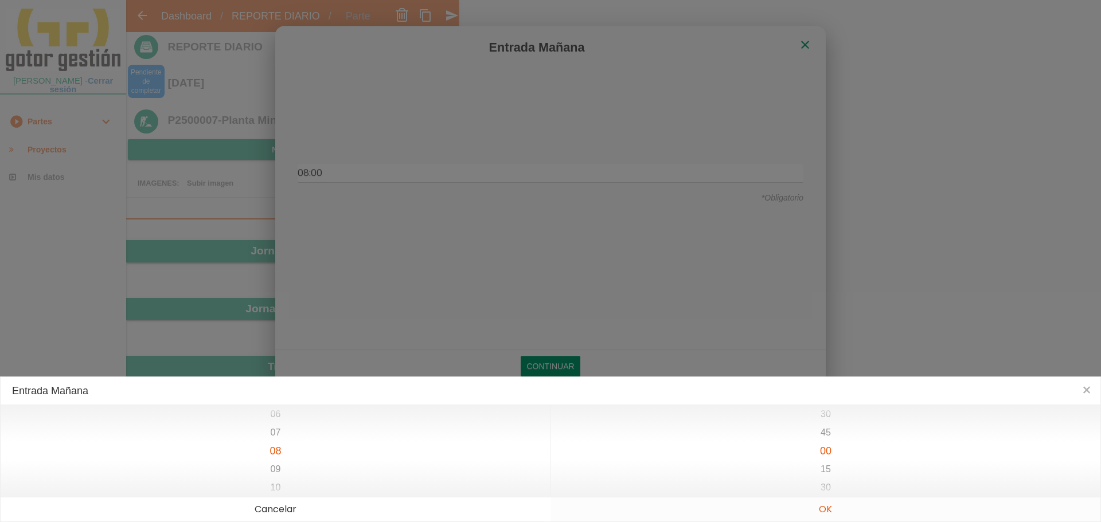
click at [845, 516] on button "OK" at bounding box center [825, 510] width 550 height 24
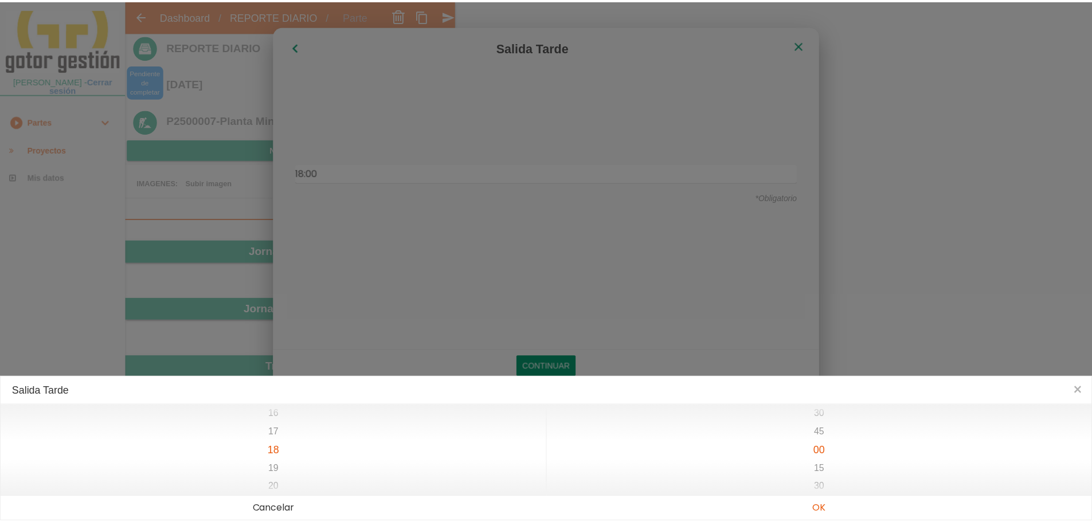
scroll to position [0, 0]
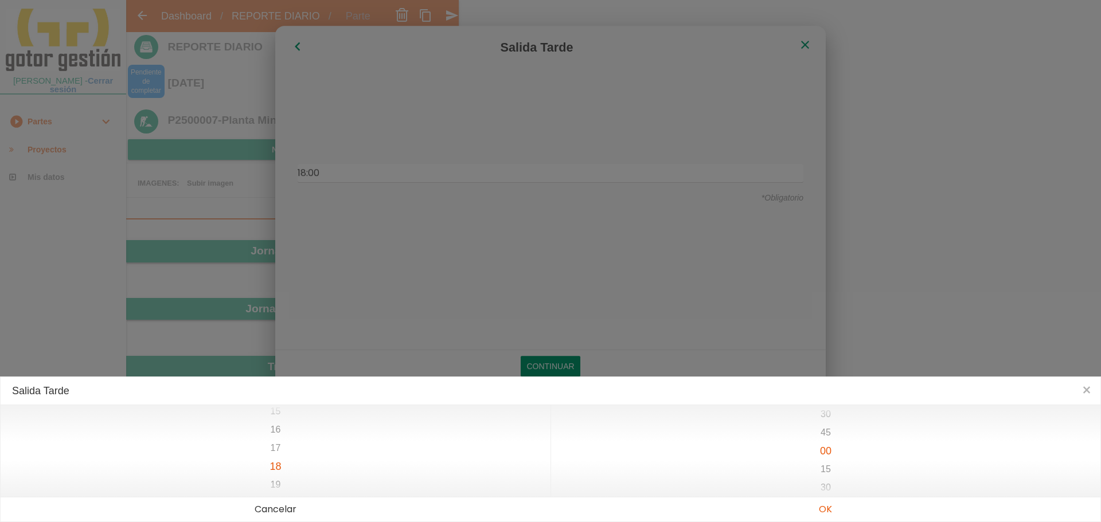
click at [282, 448] on div "15 16 17 18 19 20 21" at bounding box center [276, 451] width 550 height 92
click at [814, 505] on button "OK" at bounding box center [825, 510] width 550 height 24
type input "08:00"
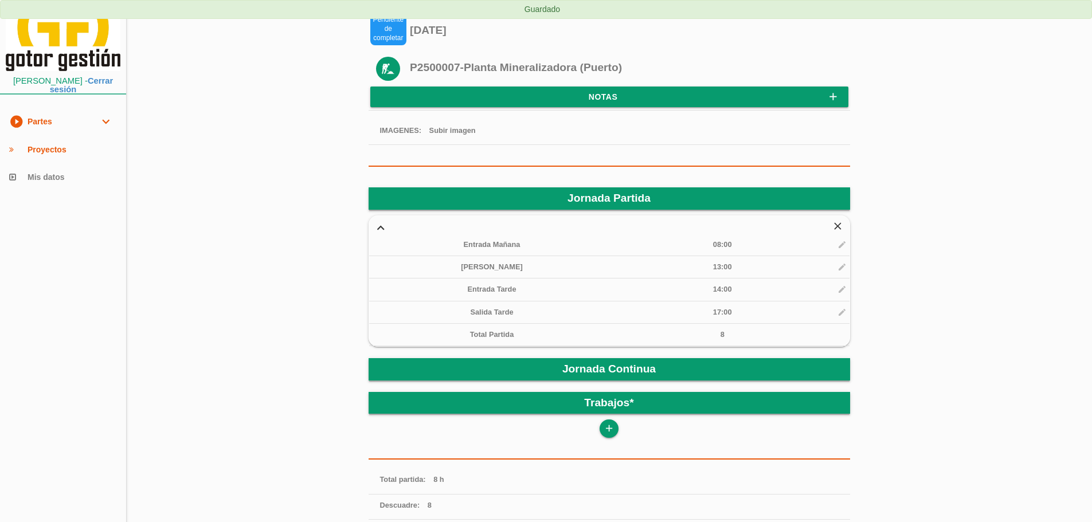
scroll to position [115, 0]
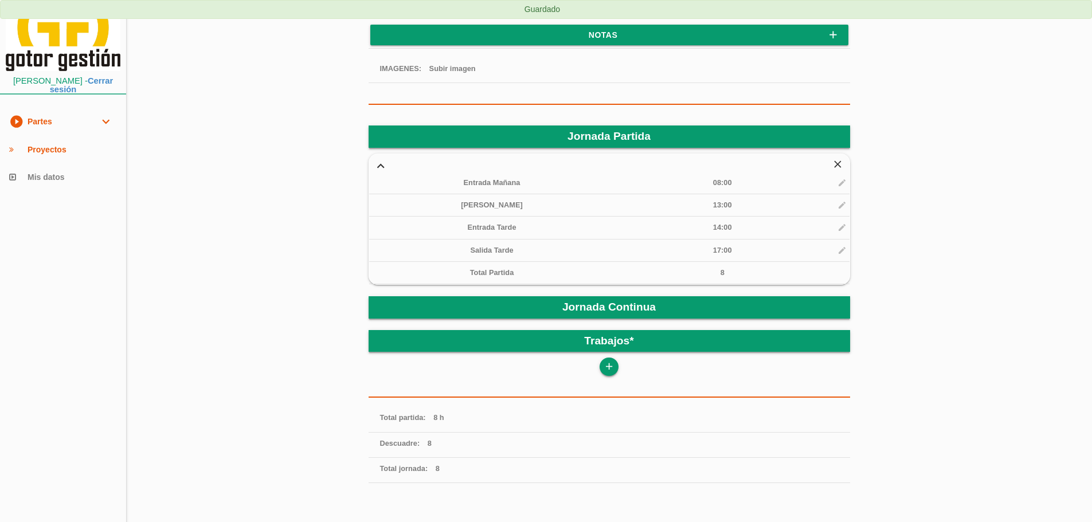
click at [609, 373] on icon "add" at bounding box center [609, 367] width 11 height 18
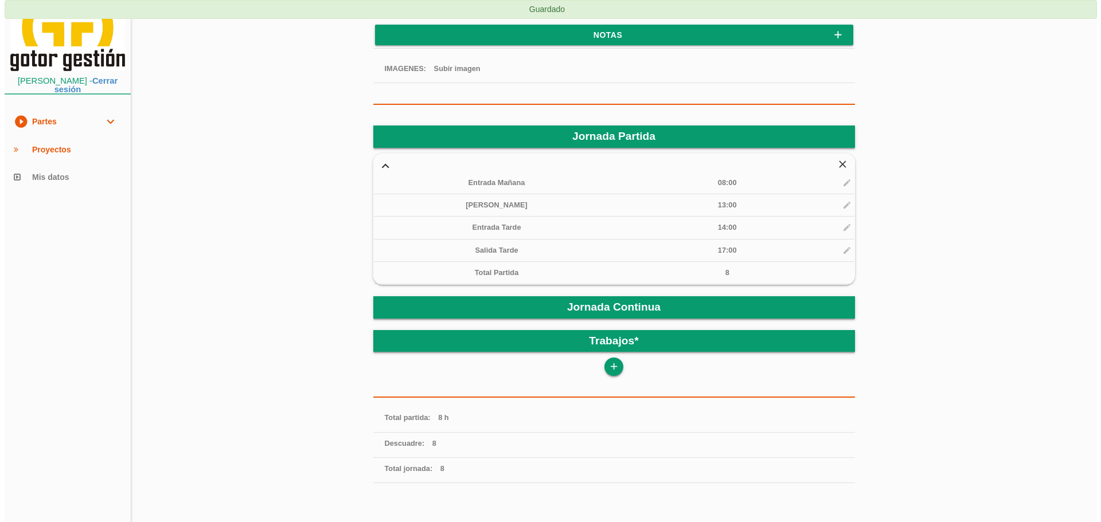
scroll to position [0, 0]
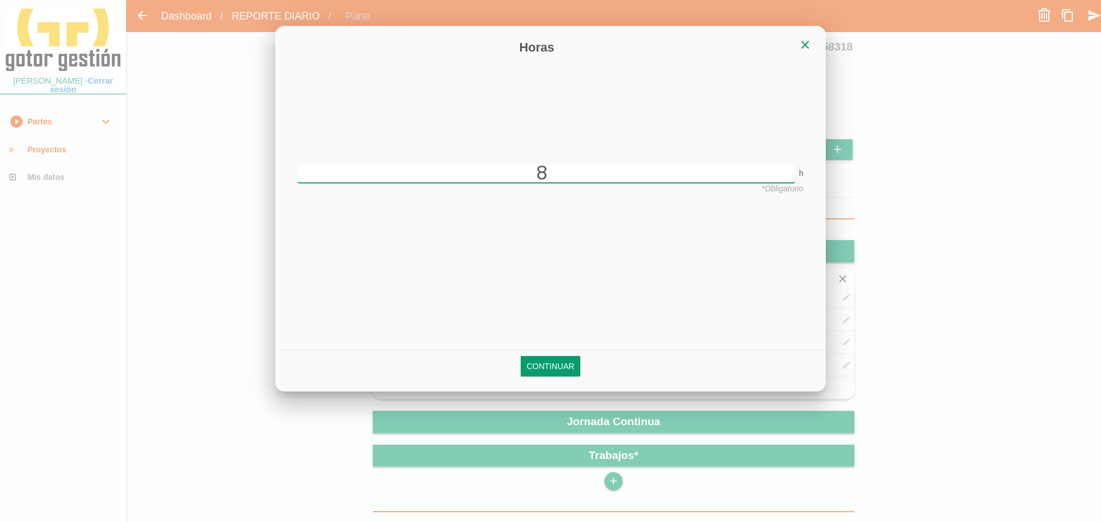
type input "8"
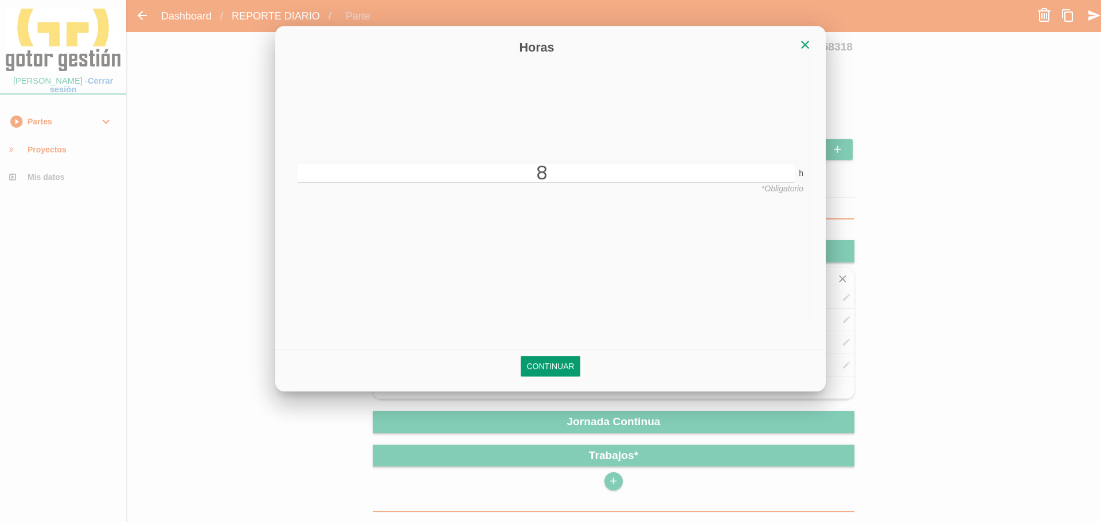
click at [543, 354] on div "Continuar" at bounding box center [550, 367] width 550 height 34
click at [549, 362] on link "Continuar" at bounding box center [550, 367] width 59 height 21
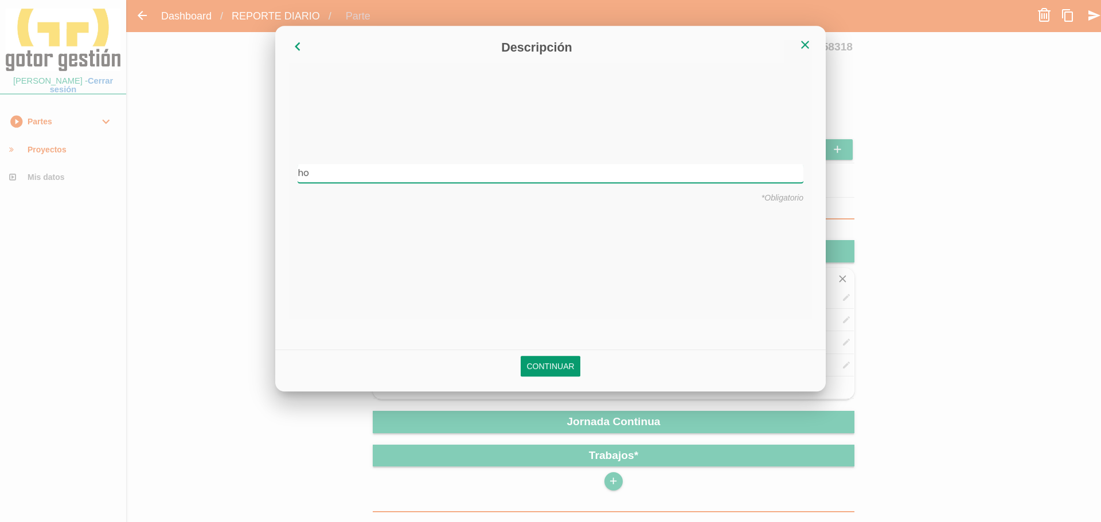
type input "h"
type input "G"
type input "Hormigonar Placa"
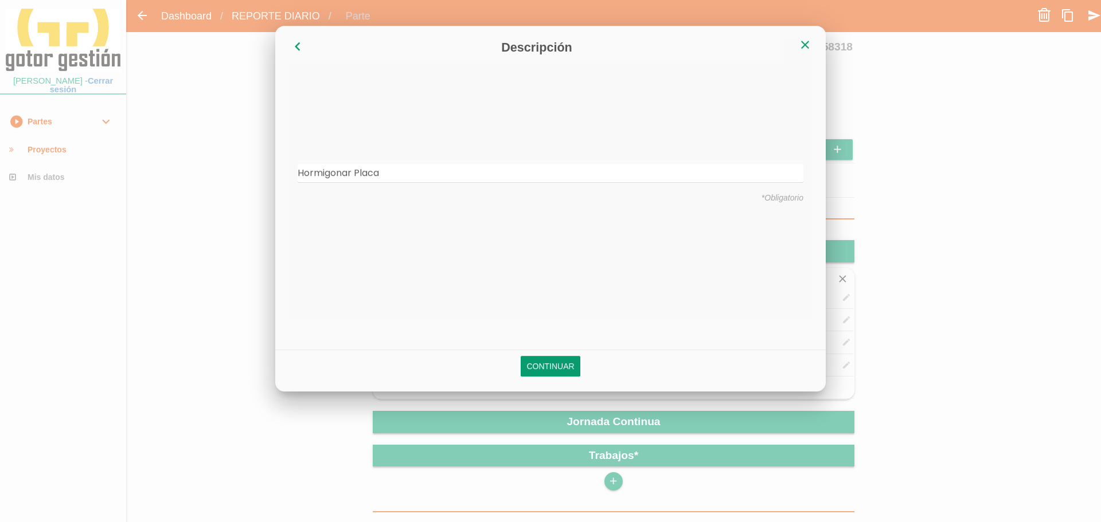
click at [549, 362] on link "Continuar" at bounding box center [550, 367] width 59 height 21
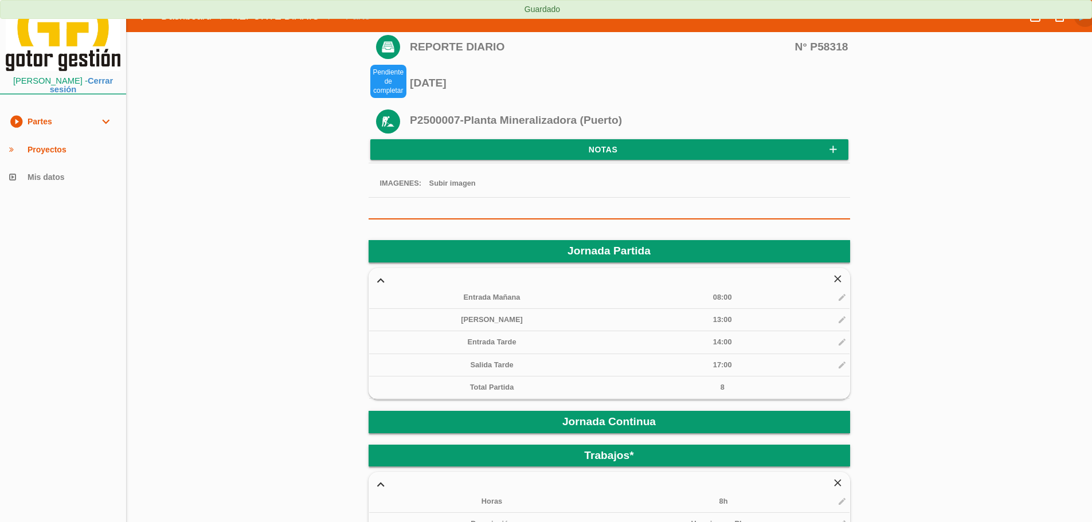
click at [1077, 21] on link "send" at bounding box center [1085, 15] width 23 height 23
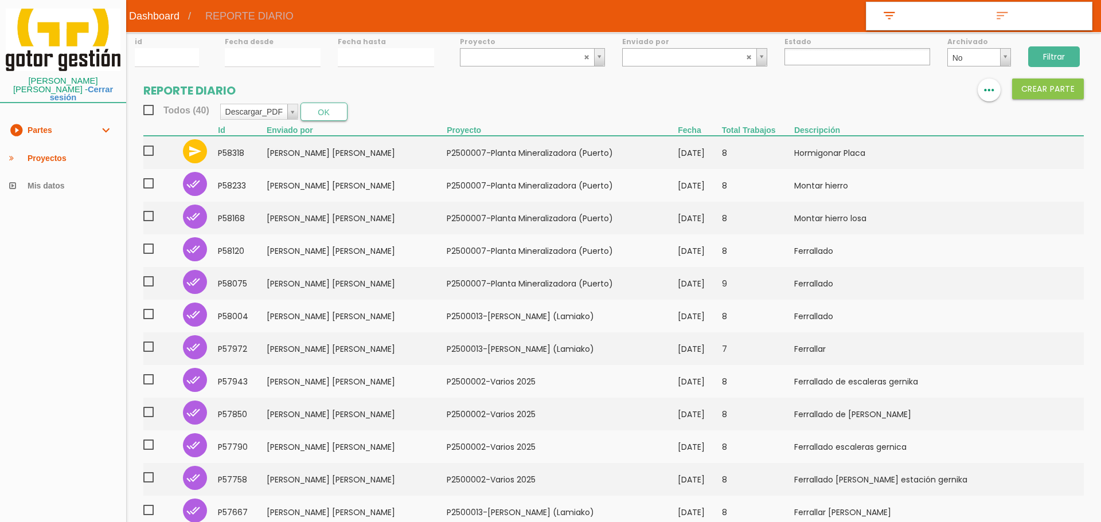
select select
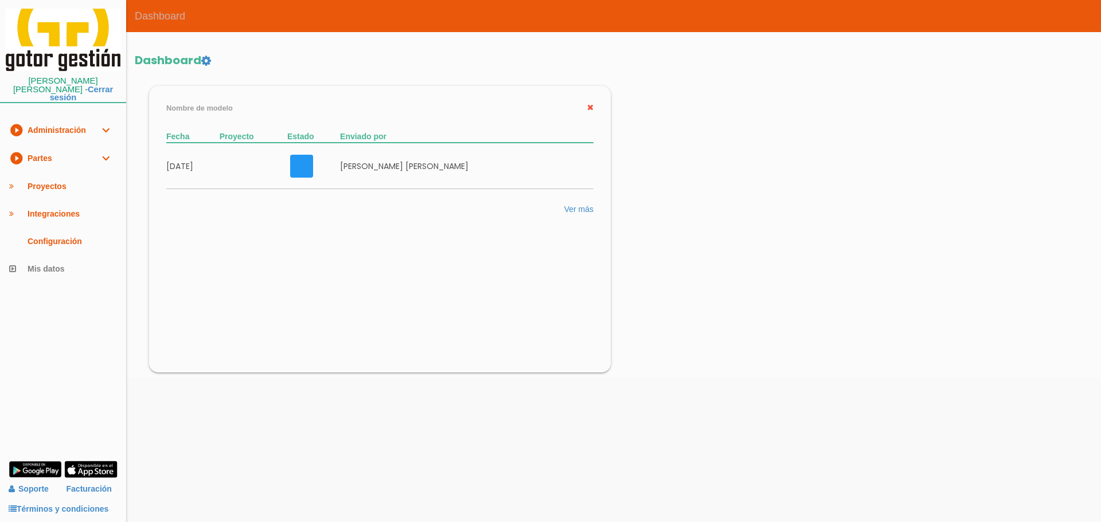
click at [83, 151] on link "play_circle_filled Partes expand_more" at bounding box center [63, 159] width 126 height 28
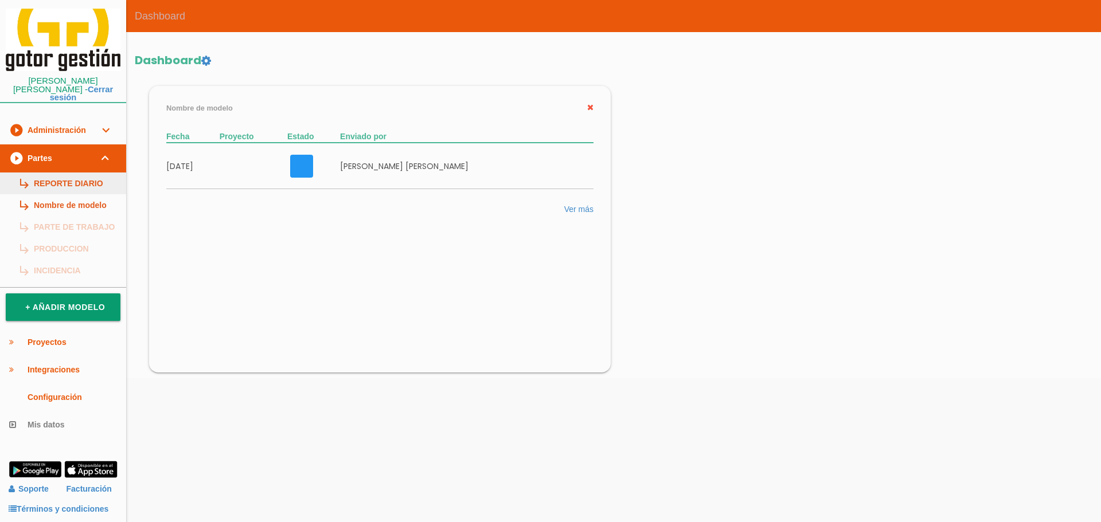
click at [89, 175] on link "subdirectory_arrow_right REPORTE DIARIO" at bounding box center [63, 184] width 126 height 22
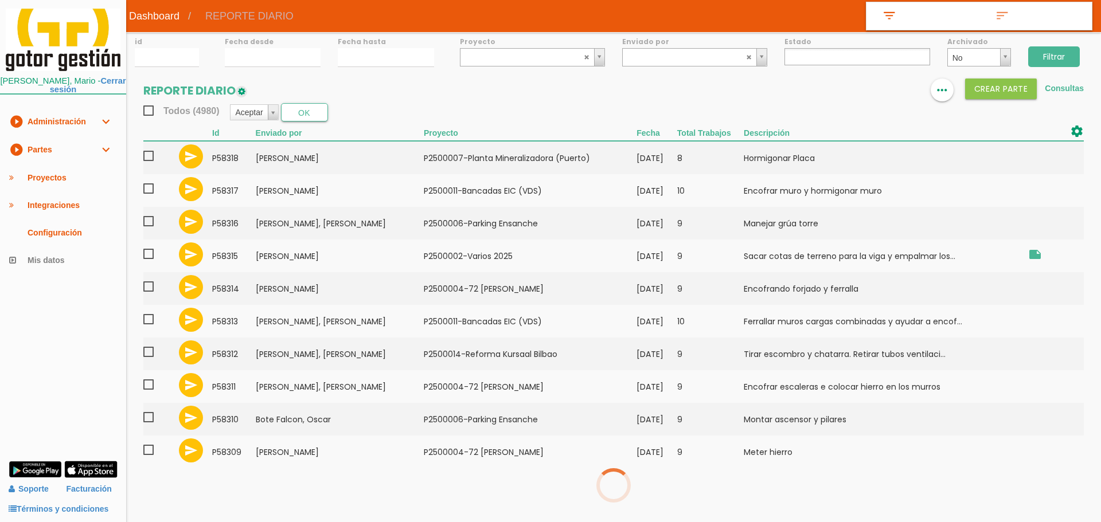
select select
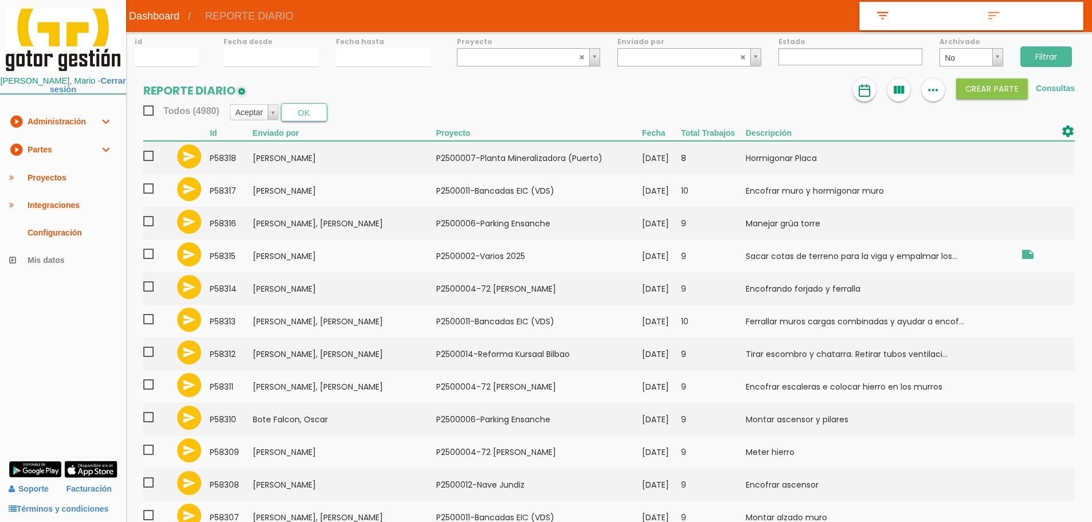
click at [869, 92] on img at bounding box center [865, 91] width 14 height 14
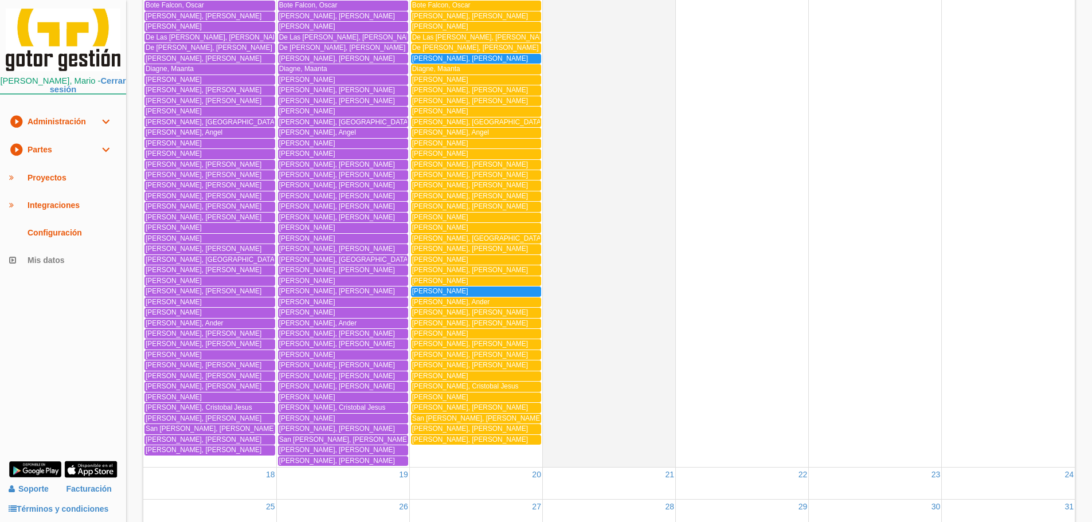
scroll to position [1427, 0]
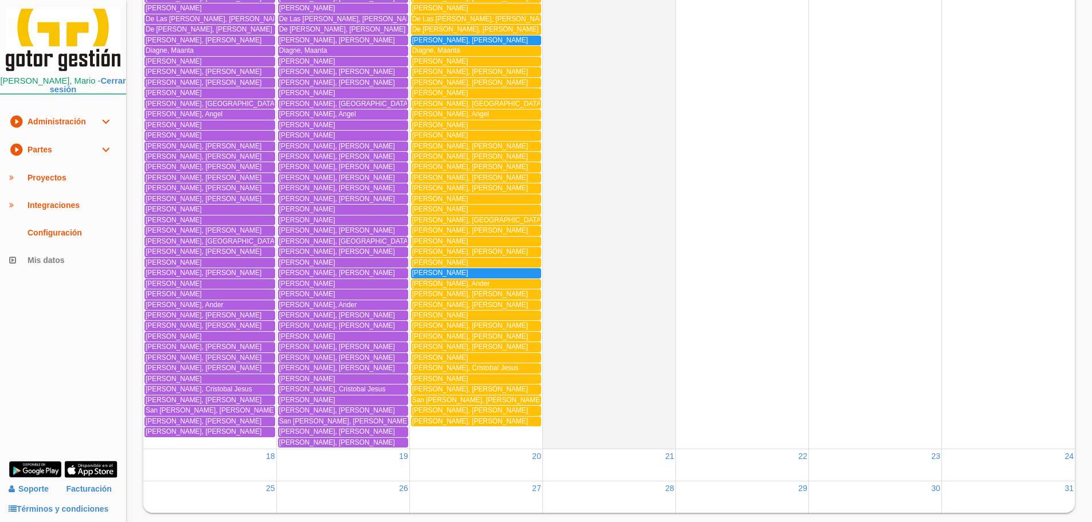
click at [56, 151] on link "play_circle_filled Partes expand_more" at bounding box center [63, 150] width 126 height 28
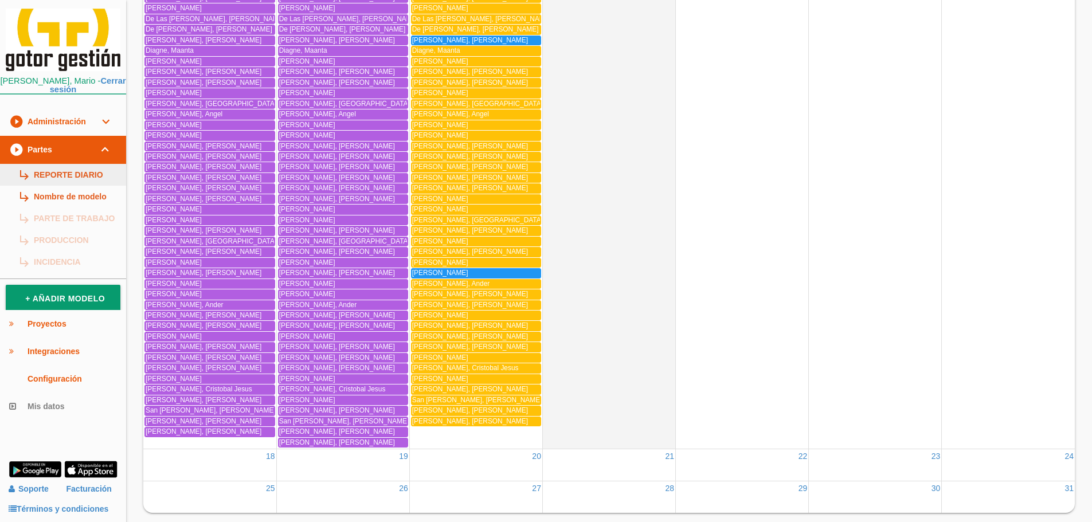
click at [62, 174] on link "subdirectory_arrow_right REPORTE DIARIO" at bounding box center [63, 175] width 126 height 22
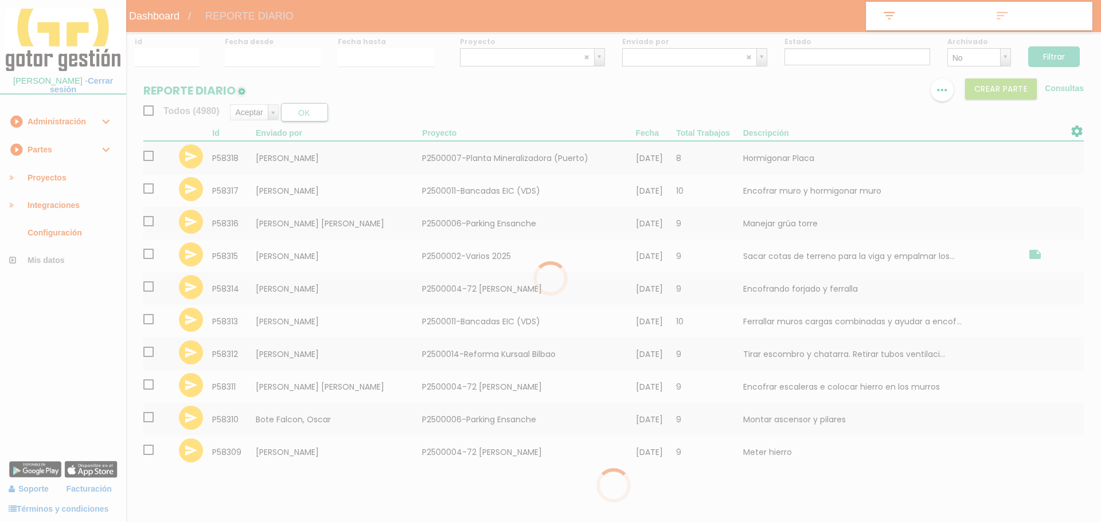
select select
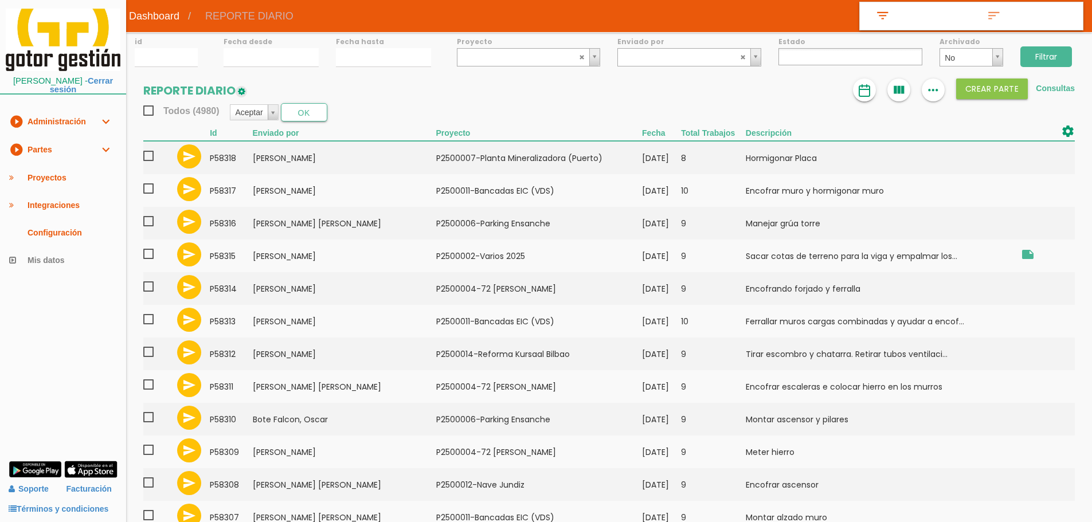
click at [865, 86] on img at bounding box center [865, 91] width 14 height 14
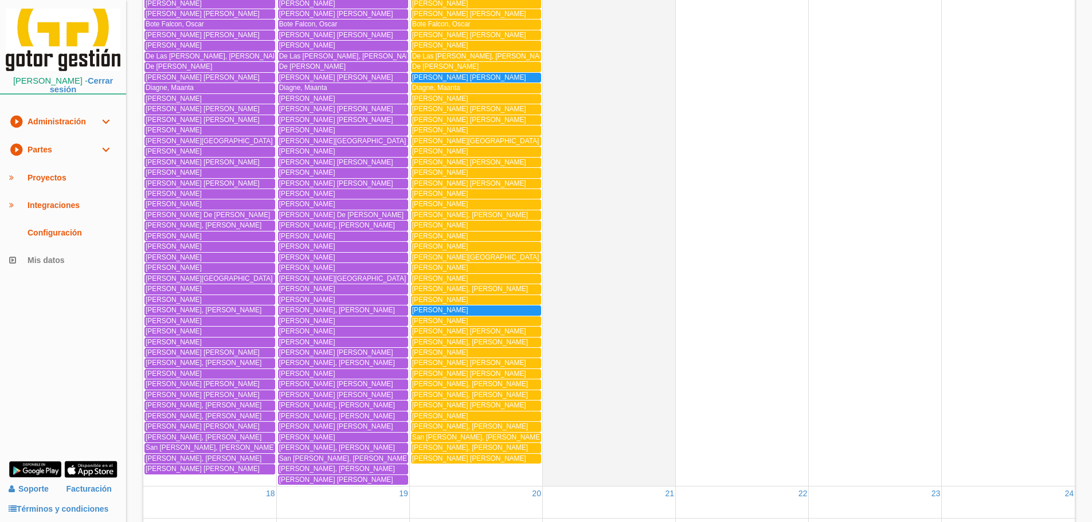
scroll to position [1370, 0]
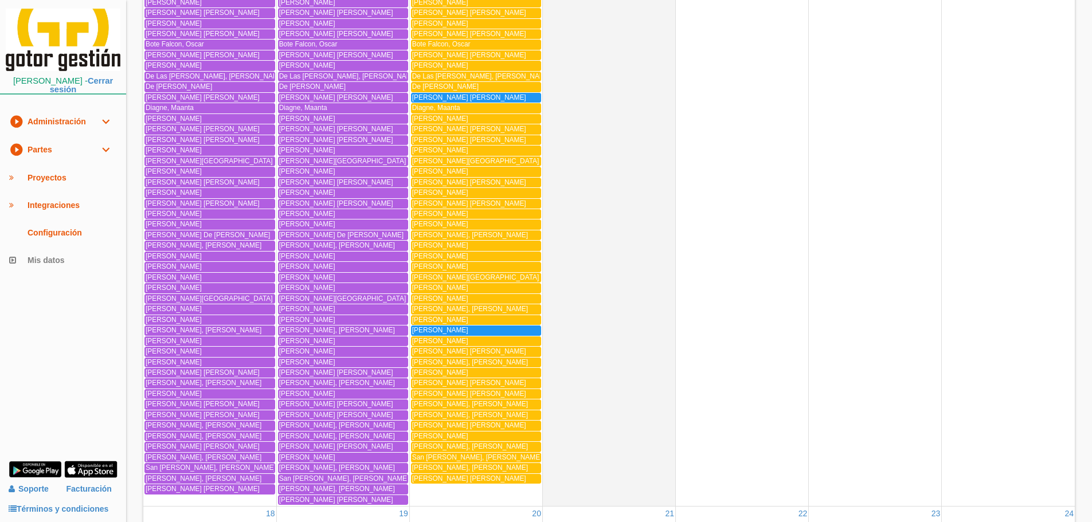
click at [56, 149] on link "play_circle_filled Partes expand_more" at bounding box center [63, 150] width 126 height 28
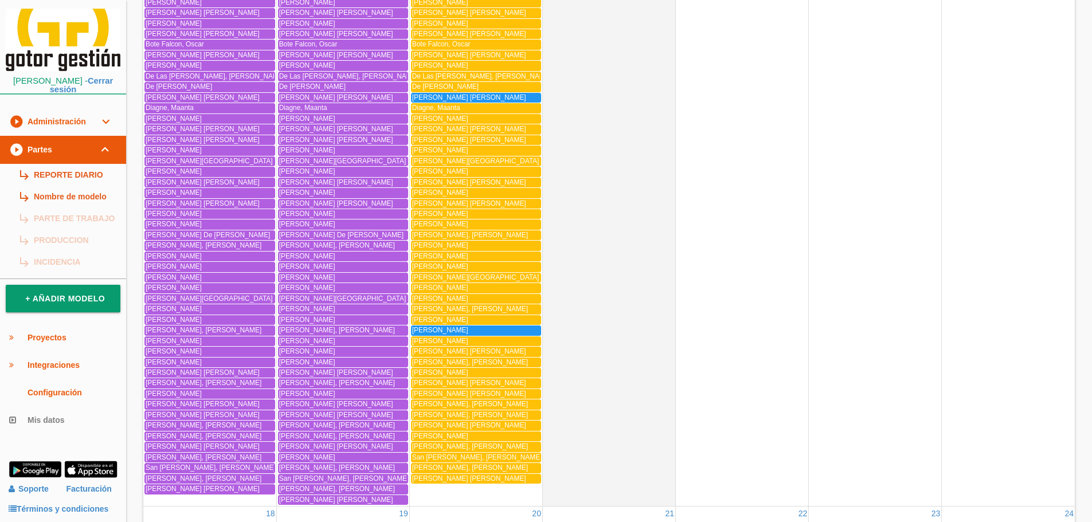
click at [71, 162] on link "play_circle_filled Partes expand_more" at bounding box center [63, 150] width 126 height 28
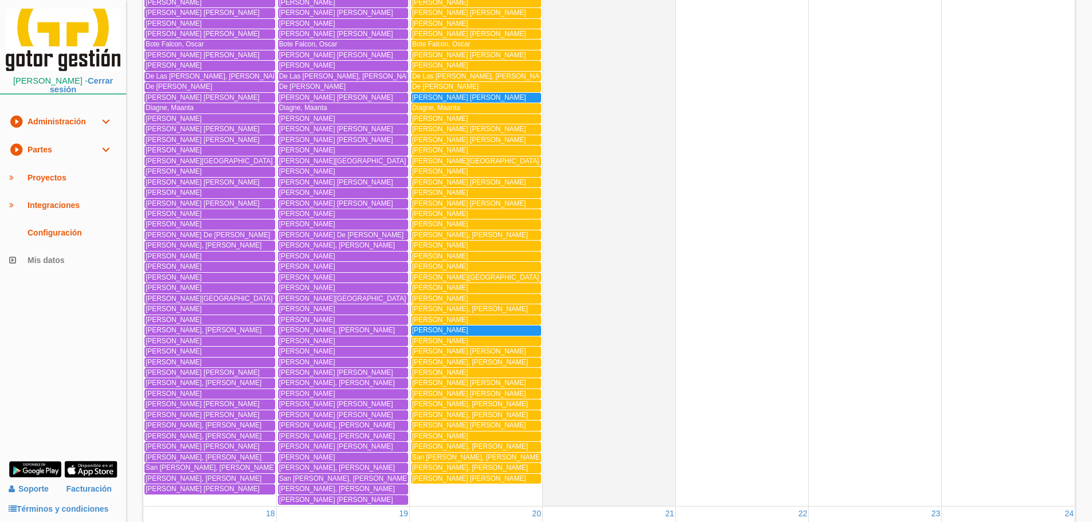
click at [73, 153] on link "play_circle_filled Partes expand_more" at bounding box center [63, 150] width 126 height 28
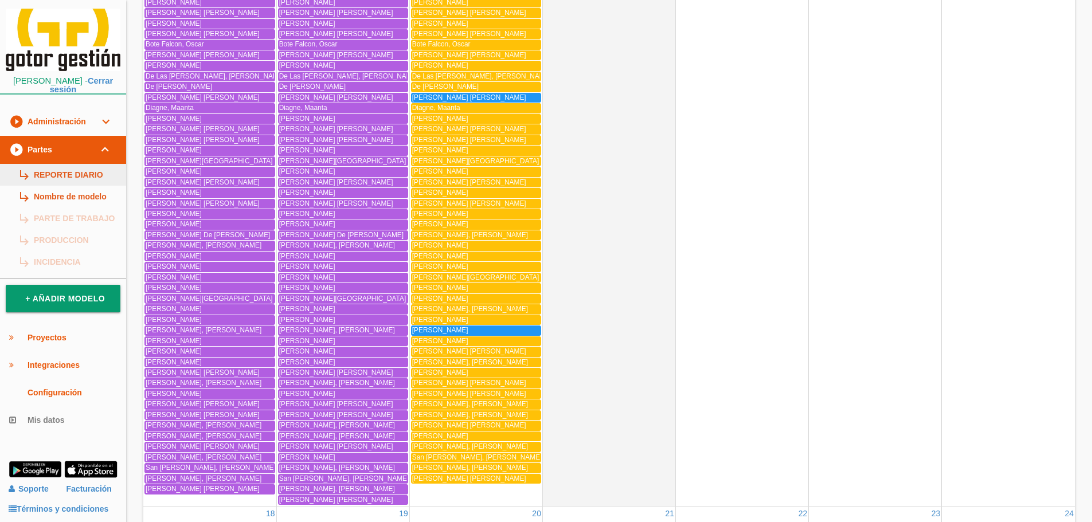
click at [79, 170] on link "subdirectory_arrow_right REPORTE DIARIO" at bounding box center [63, 175] width 126 height 22
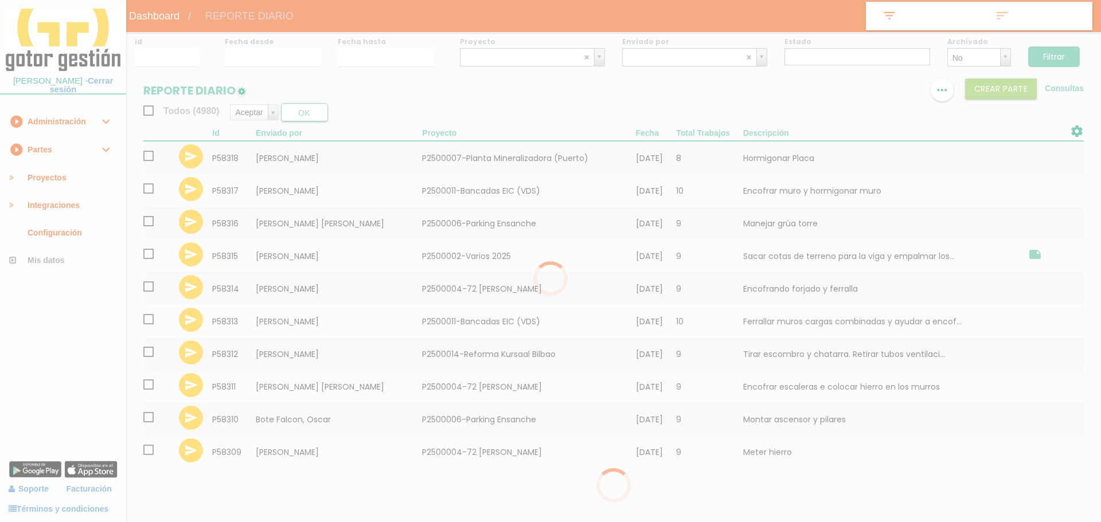
select select
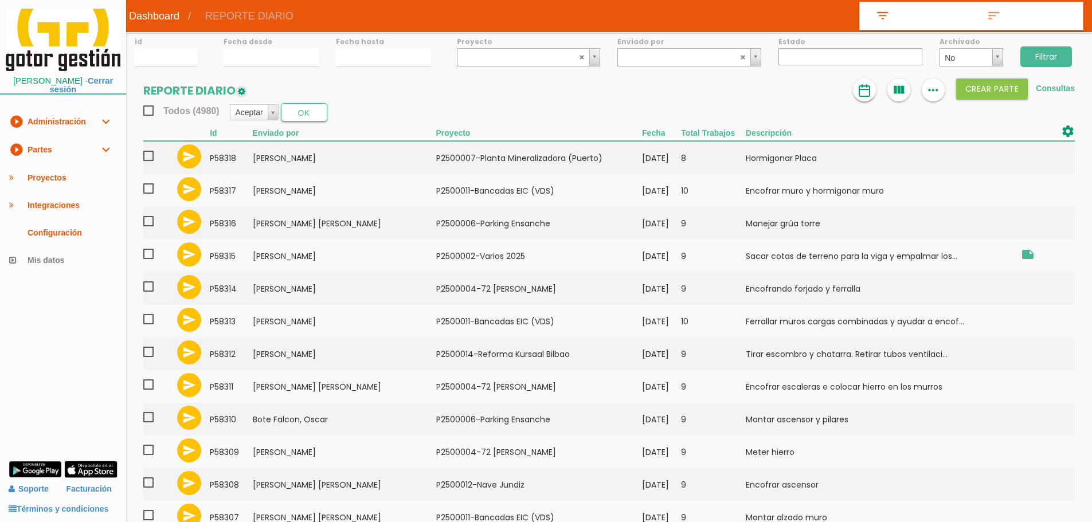
click at [864, 87] on img at bounding box center [865, 91] width 14 height 14
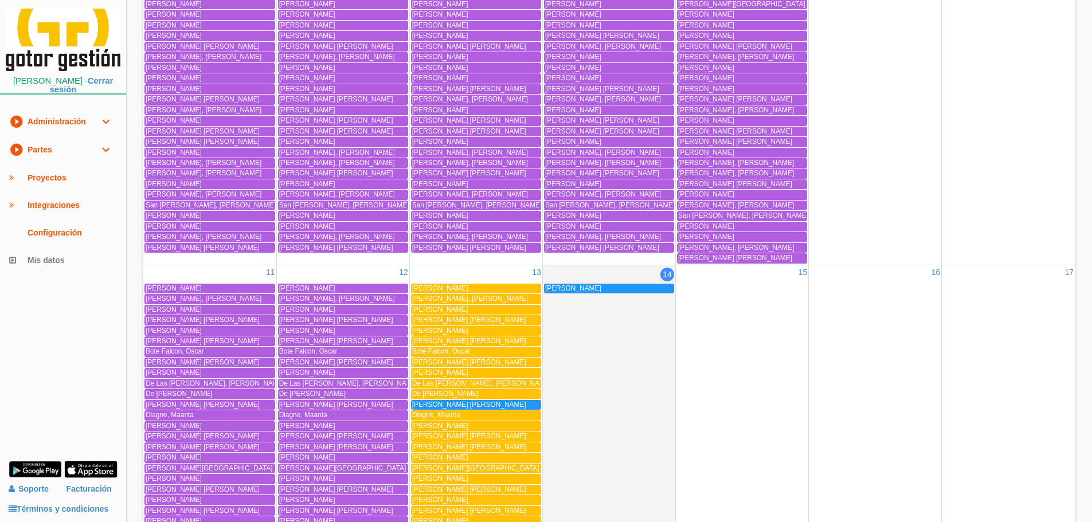
scroll to position [1363, 0]
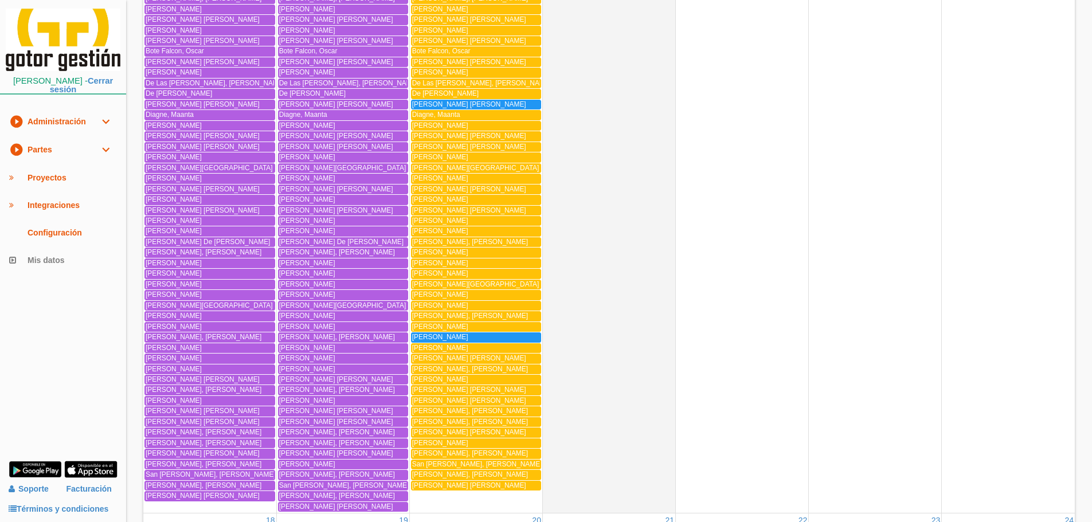
click at [439, 304] on span "[PERSON_NAME]" at bounding box center [440, 306] width 56 height 8
click at [40, 145] on link "play_circle_filled Partes expand_more" at bounding box center [63, 150] width 126 height 28
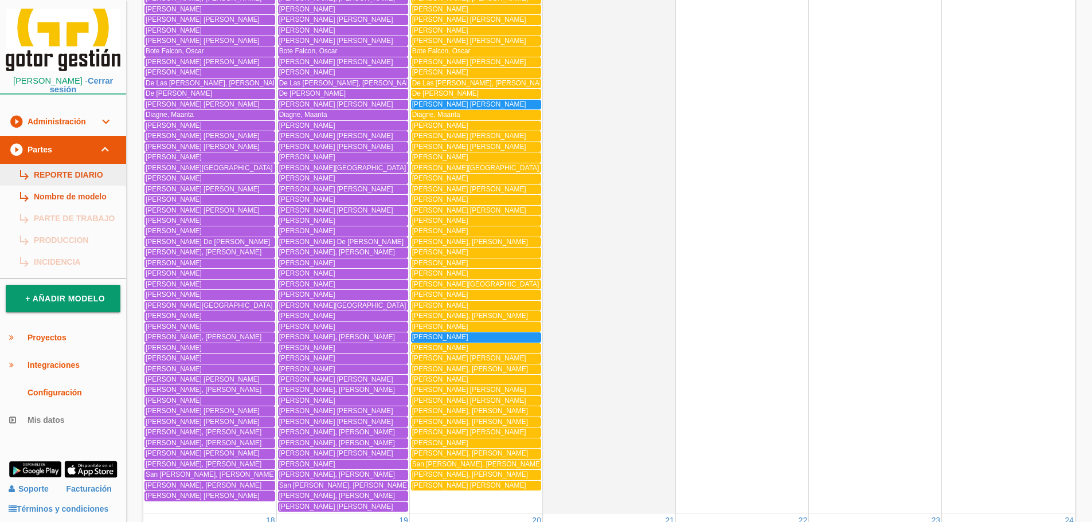
click at [48, 175] on link "subdirectory_arrow_right REPORTE DIARIO" at bounding box center [63, 175] width 126 height 22
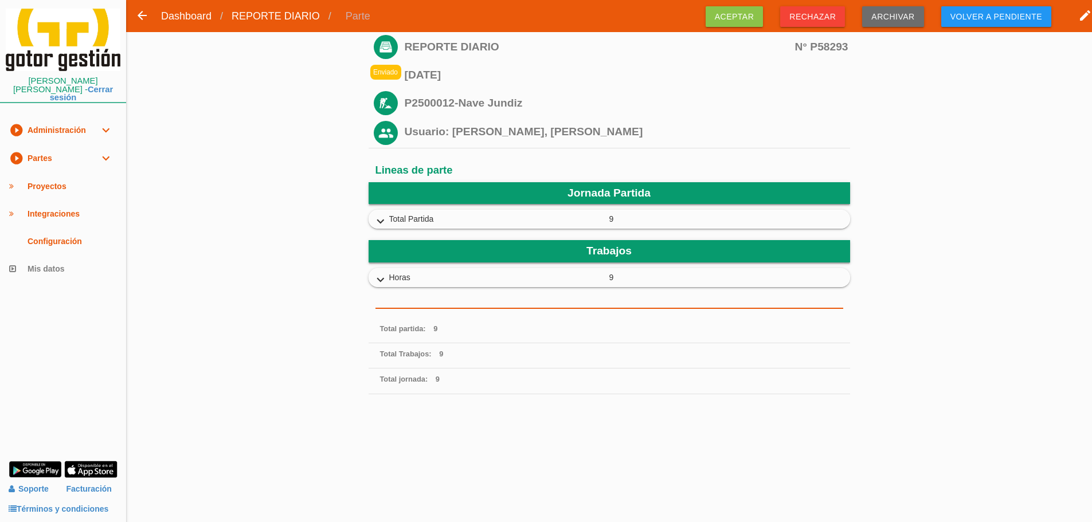
click at [389, 276] on icon "expand_more" at bounding box center [381, 280] width 18 height 15
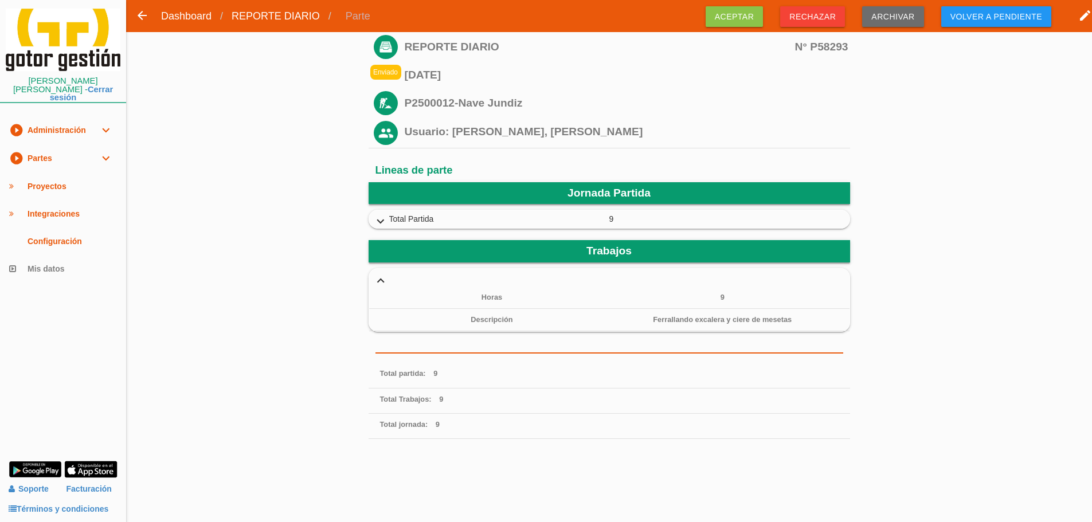
click at [380, 225] on icon "expand_more" at bounding box center [381, 221] width 18 height 15
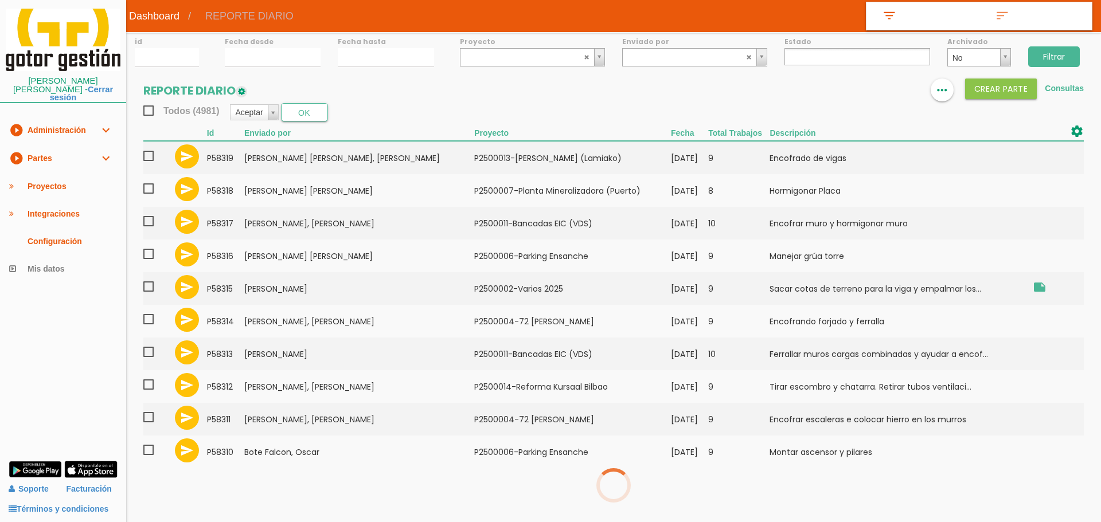
select select
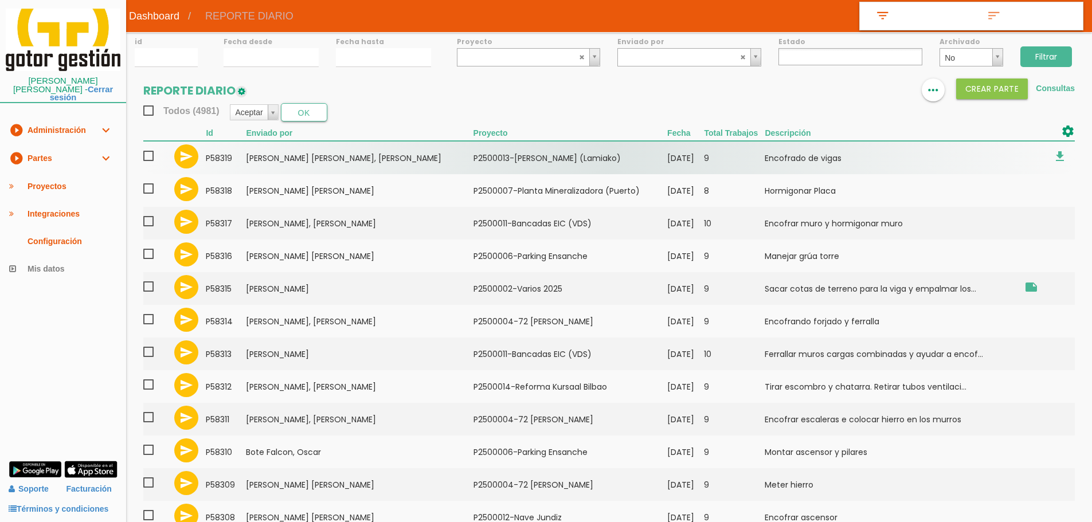
click at [517, 153] on td "P2500013-Viviendas Earle (Lamiako)" at bounding box center [571, 157] width 194 height 33
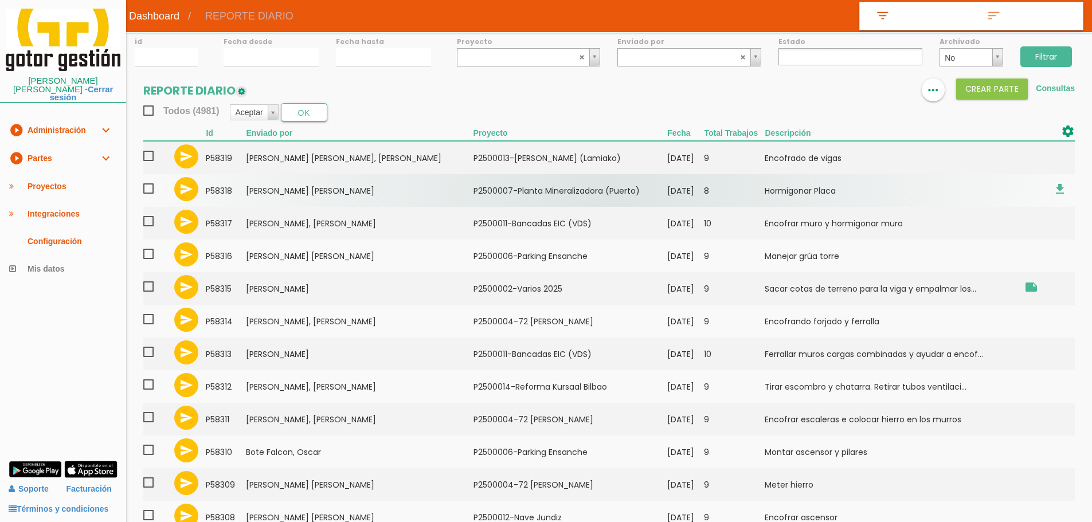
click at [391, 192] on td "Alcantara Gonzalez, Manuel" at bounding box center [359, 190] width 227 height 33
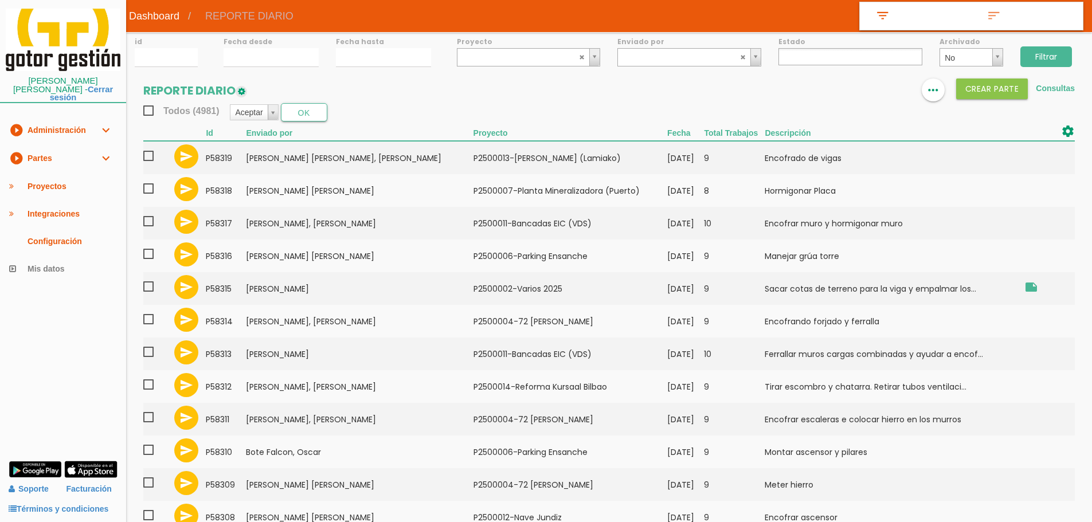
click at [65, 149] on link "play_circle_filled Partes expand_more" at bounding box center [63, 159] width 126 height 28
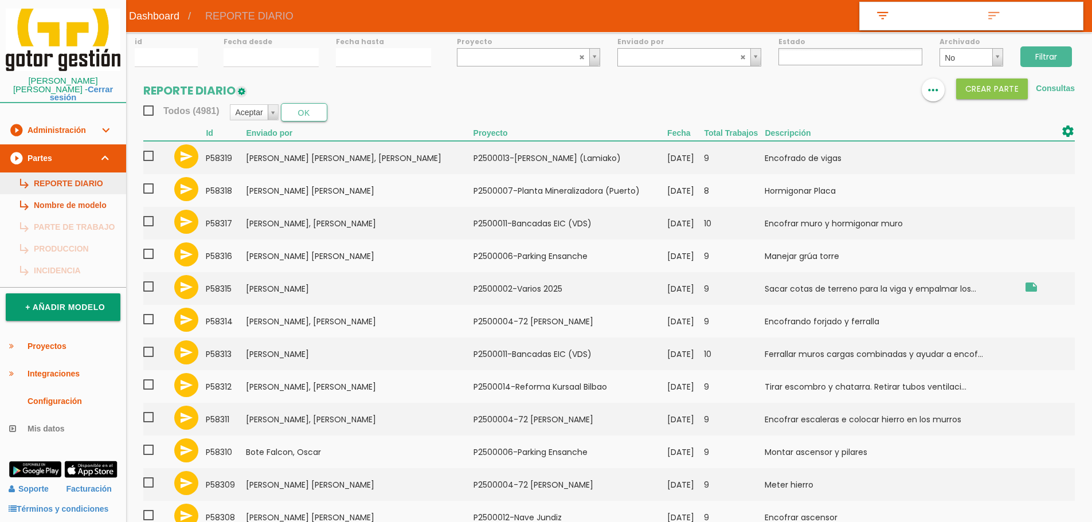
click at [79, 173] on link "subdirectory_arrow_right REPORTE DIARIO" at bounding box center [63, 184] width 126 height 22
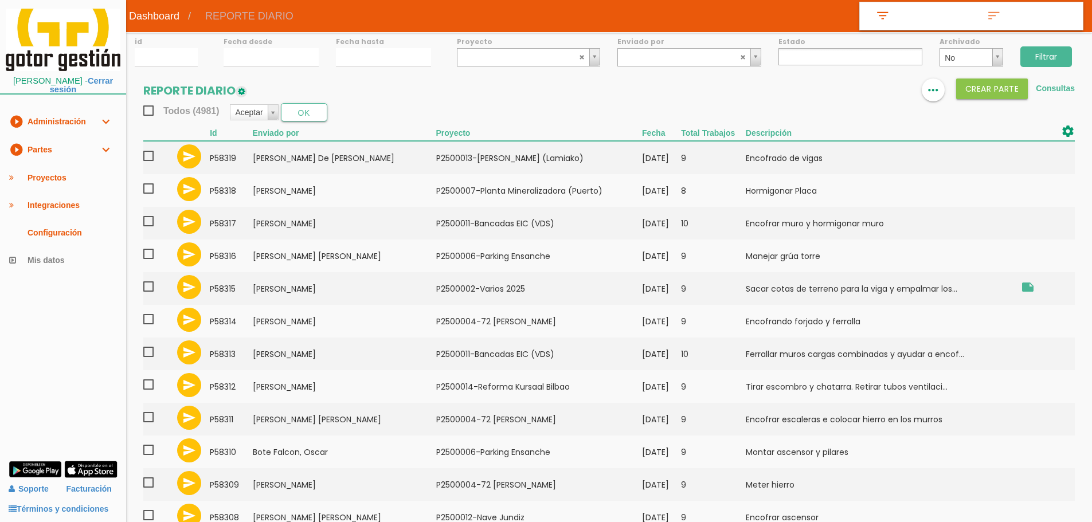
select select
drag, startPoint x: 860, startPoint y: 100, endPoint x: 872, endPoint y: 62, distance: 40.1
click at [862, 97] on link at bounding box center [864, 90] width 23 height 23
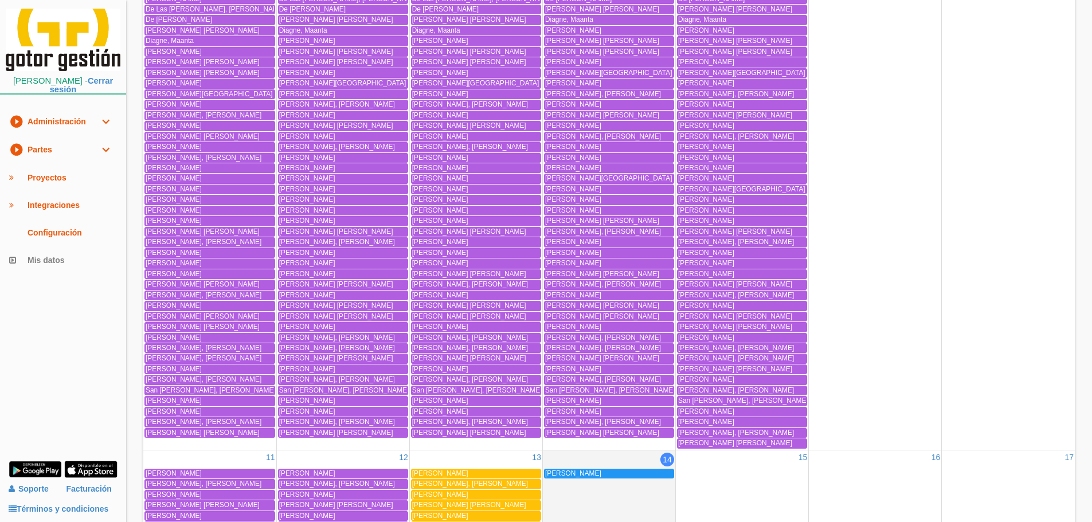
scroll to position [682, 0]
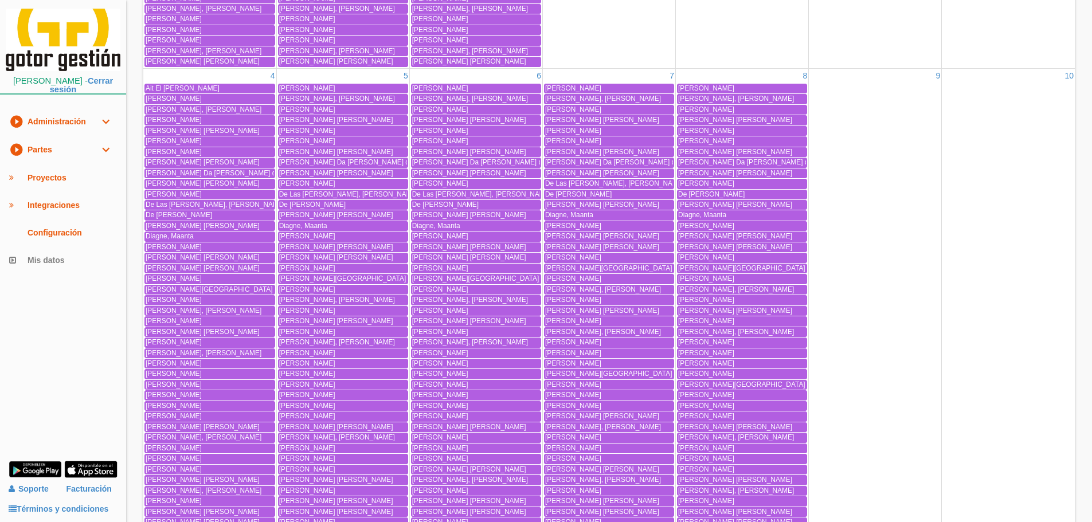
click at [295, 159] on span "Coelho Da Mota, Pablo de Jesus" at bounding box center [375, 162] width 192 height 8
drag, startPoint x: 89, startPoint y: 155, endPoint x: 83, endPoint y: 162, distance: 9.7
click at [88, 154] on link "play_circle_filled Partes expand_more" at bounding box center [63, 150] width 126 height 28
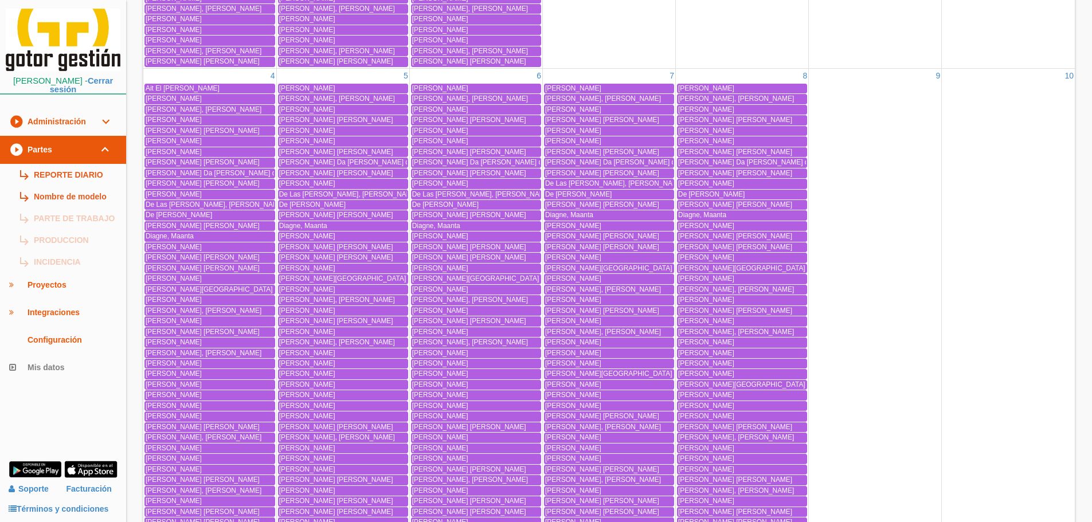
click at [87, 173] on link "subdirectory_arrow_right REPORTE DIARIO" at bounding box center [63, 175] width 126 height 22
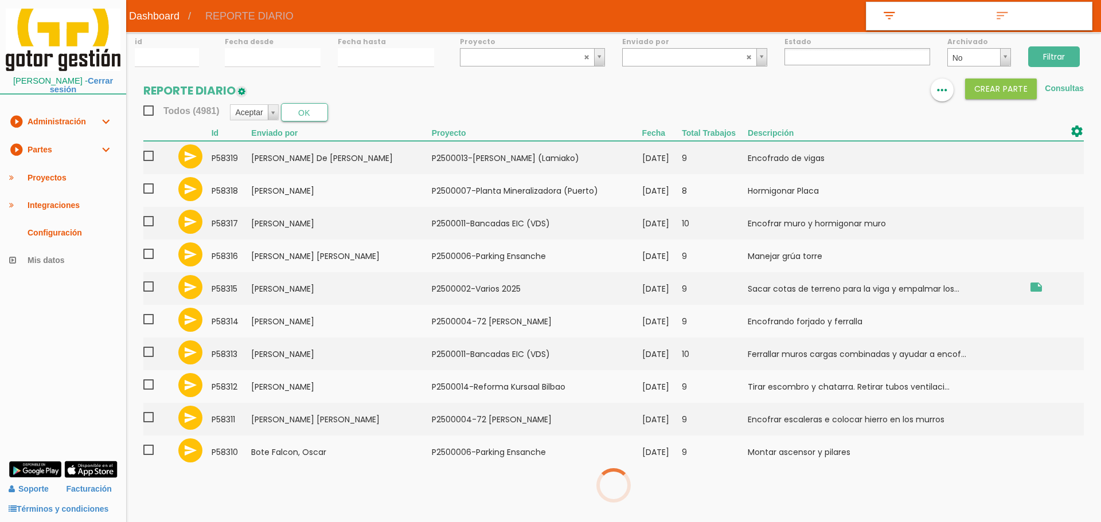
select select
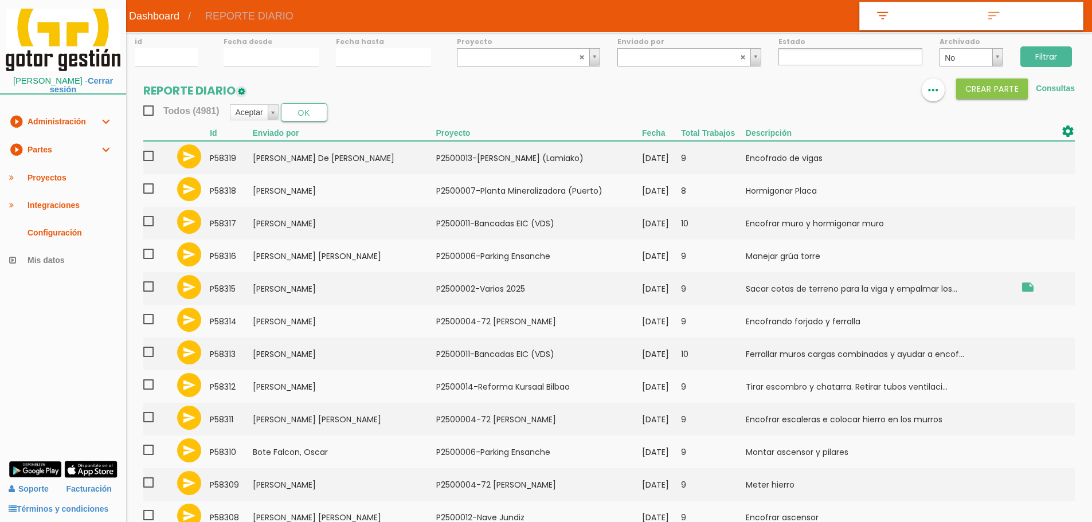
select select
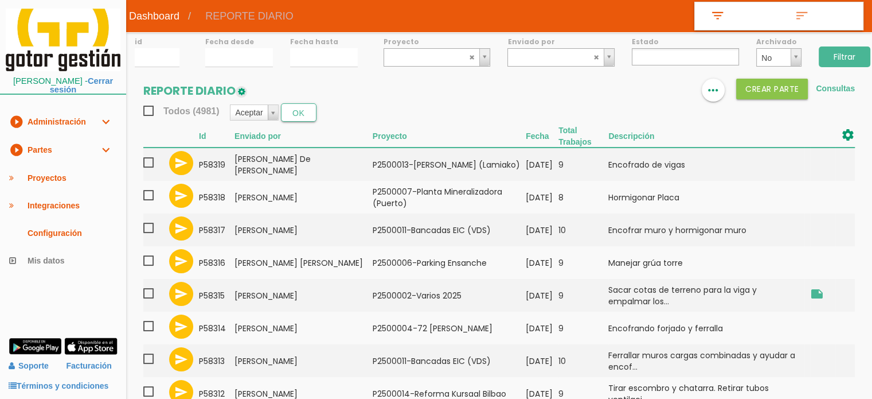
click at [87, 149] on link "play_circle_filled Partes expand_more" at bounding box center [63, 150] width 126 height 28
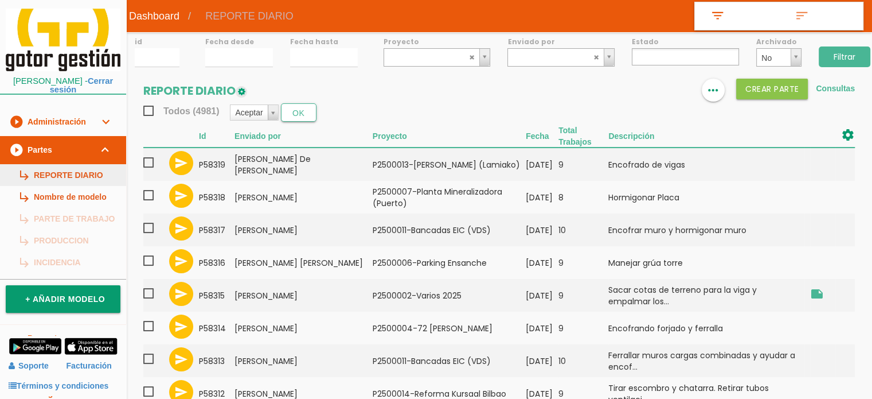
click at [63, 178] on link "subdirectory_arrow_right REPORTE DIARIO" at bounding box center [63, 175] width 126 height 22
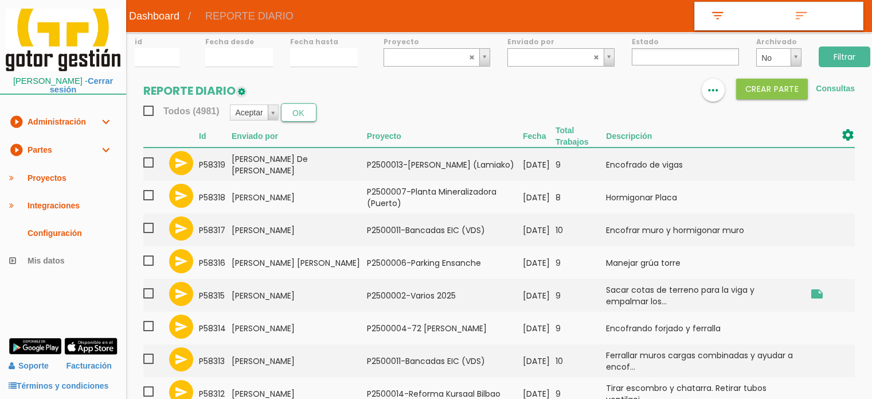
select select
